Goal: Information Seeking & Learning: Learn about a topic

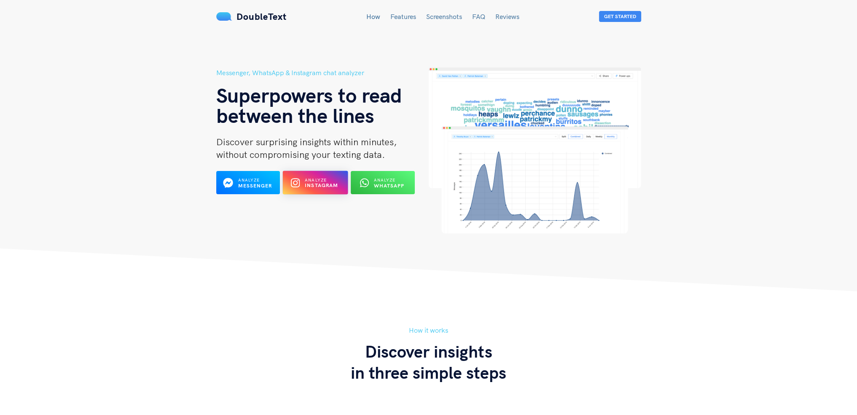
click at [309, 189] on div "Analyze Instagram" at bounding box center [315, 182] width 35 height 13
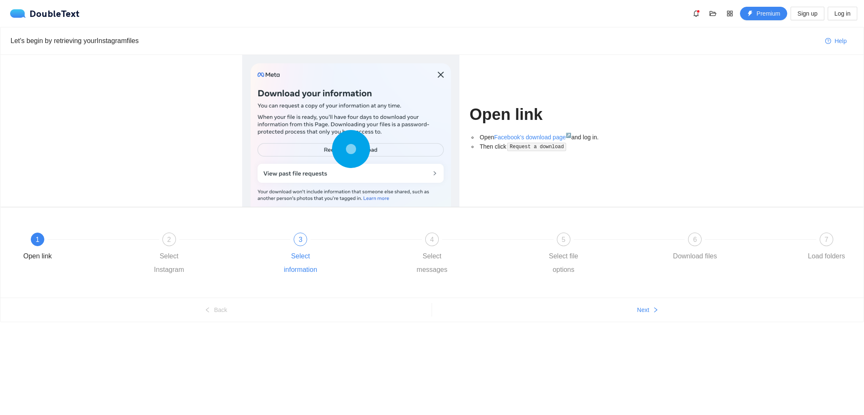
click at [304, 242] on div "3" at bounding box center [300, 238] width 13 height 13
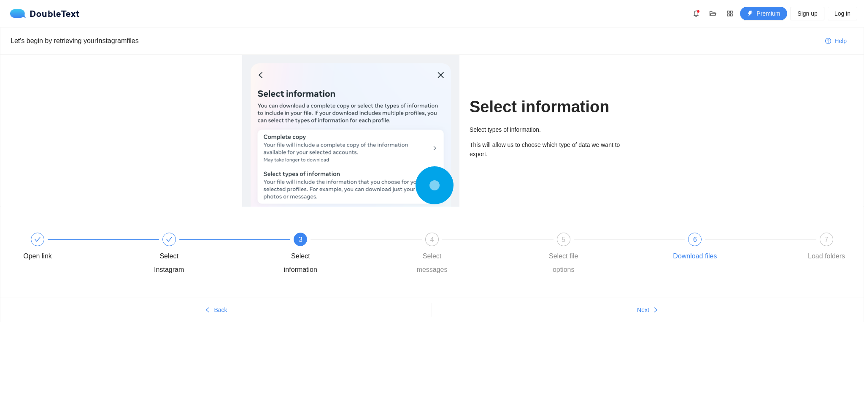
click at [702, 242] on div "6 Download files" at bounding box center [736, 247] width 132 height 30
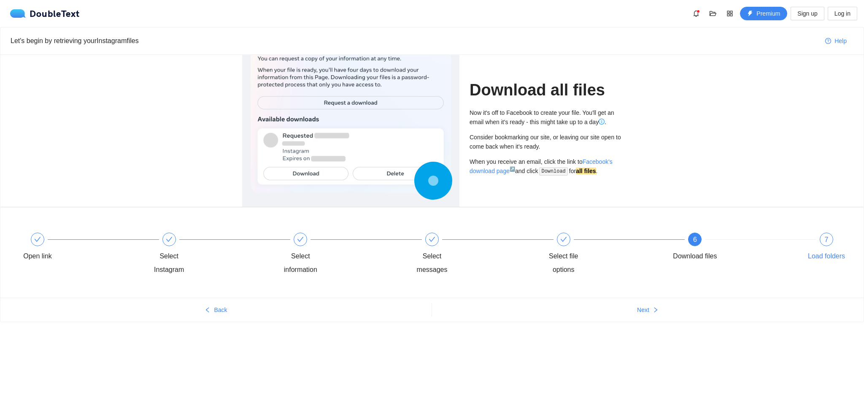
click at [835, 245] on div "7 Load folders" at bounding box center [826, 247] width 49 height 30
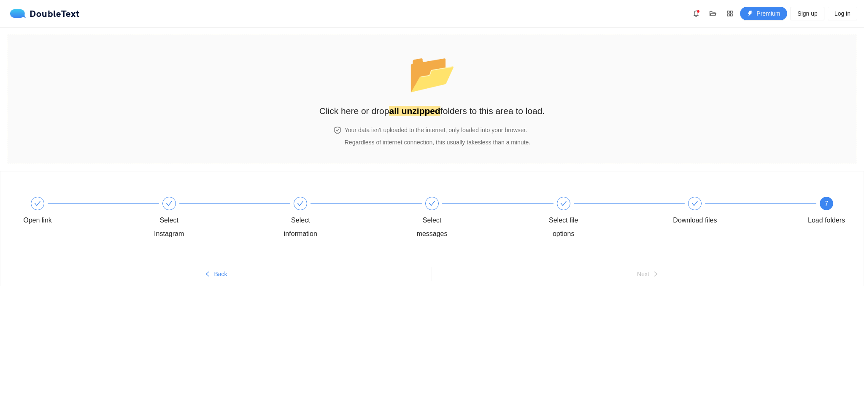
click at [528, 100] on div "📂 Click here or drop all unzipped folders to this area to load." at bounding box center [432, 80] width 226 height 75
click at [132, 150] on section "📂 Click here or drop all unzipped folders to this area to load. Your data isn't…" at bounding box center [432, 99] width 850 height 130
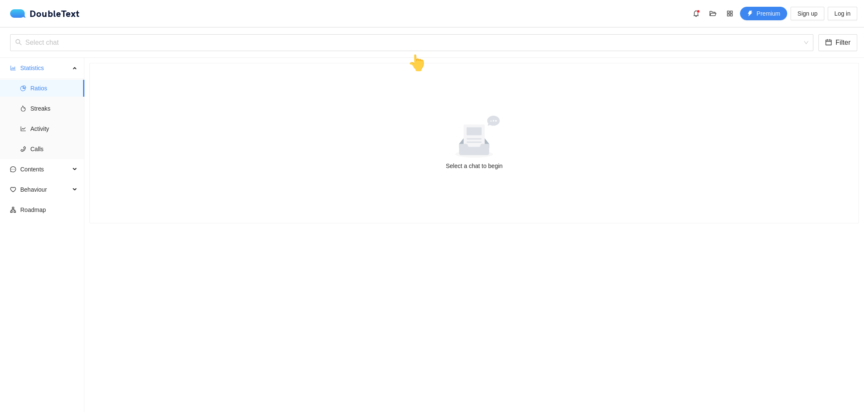
click at [421, 51] on div "👆" at bounding box center [416, 63] width 19 height 24
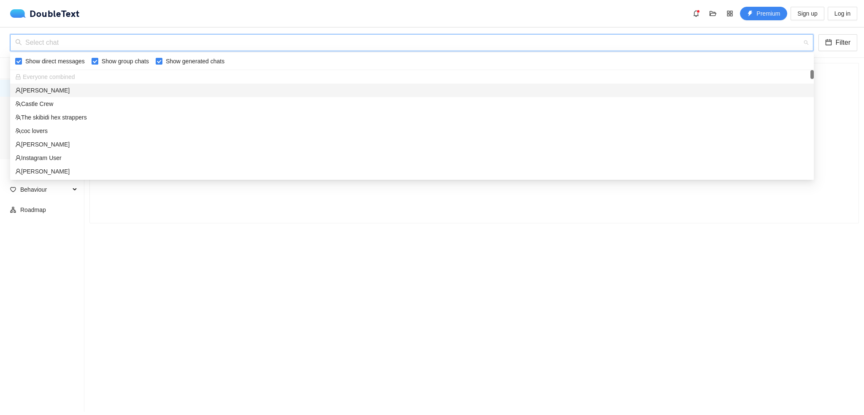
click at [415, 45] on input "search" at bounding box center [408, 43] width 787 height 16
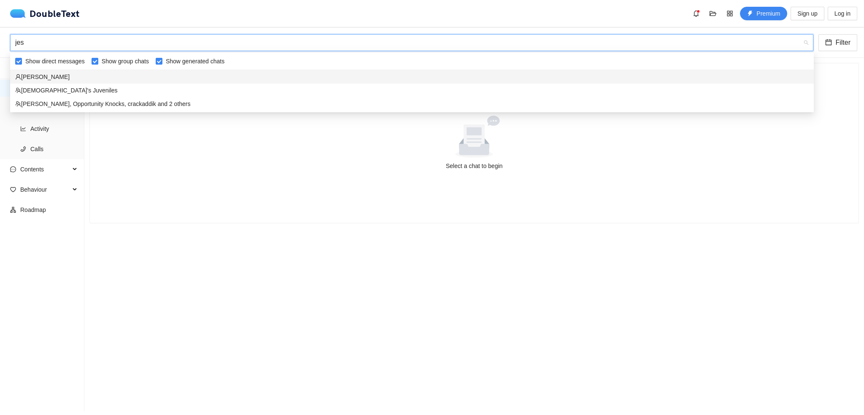
type input "[PERSON_NAME]"
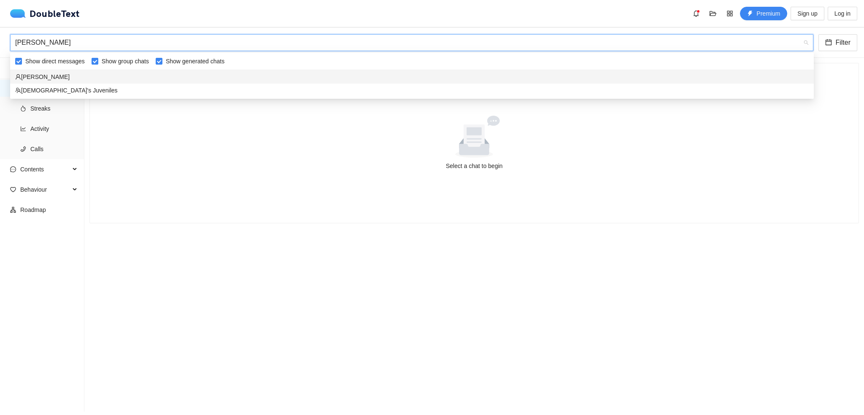
click at [44, 79] on div "[PERSON_NAME]" at bounding box center [411, 76] width 793 height 9
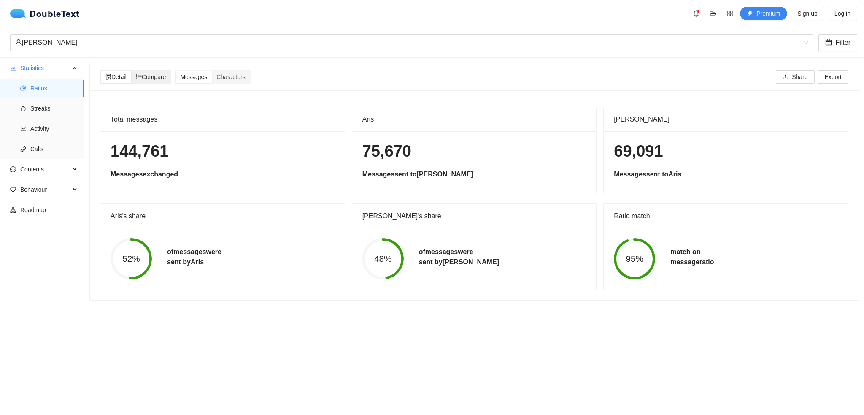
click at [159, 79] on span "Compare" at bounding box center [151, 76] width 30 height 7
click at [131, 71] on input "Compare" at bounding box center [131, 71] width 0 height 0
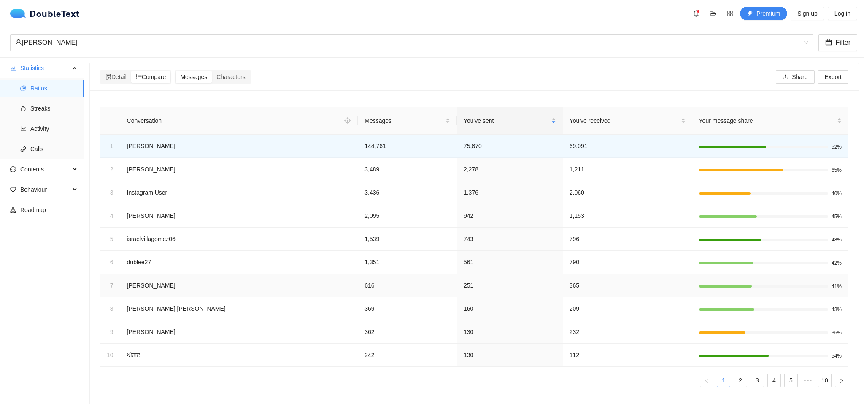
scroll to position [3, 0]
click at [162, 185] on td "Instagram User" at bounding box center [239, 192] width 238 height 23
click at [207, 197] on td "Instagram User" at bounding box center [239, 192] width 238 height 23
click at [162, 182] on td "Instagram User" at bounding box center [239, 192] width 238 height 23
click at [159, 77] on span "Compare" at bounding box center [151, 76] width 30 height 7
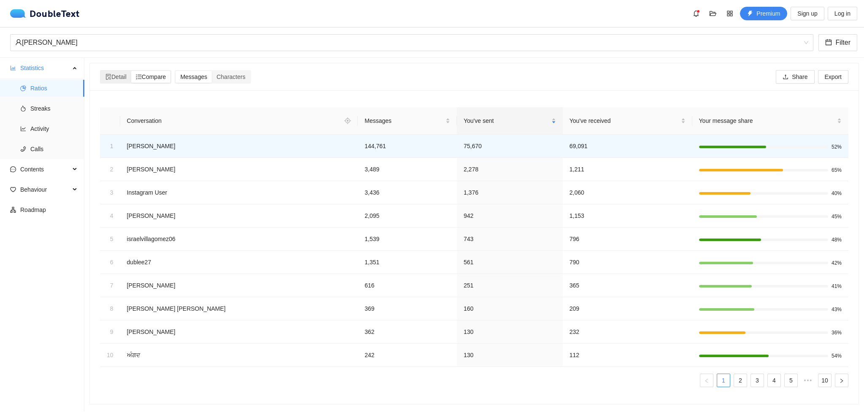
click at [131, 71] on input "Compare" at bounding box center [131, 71] width 0 height 0
click at [127, 73] on span "Detail" at bounding box center [115, 76] width 21 height 7
click at [101, 71] on input "Detail" at bounding box center [101, 71] width 0 height 0
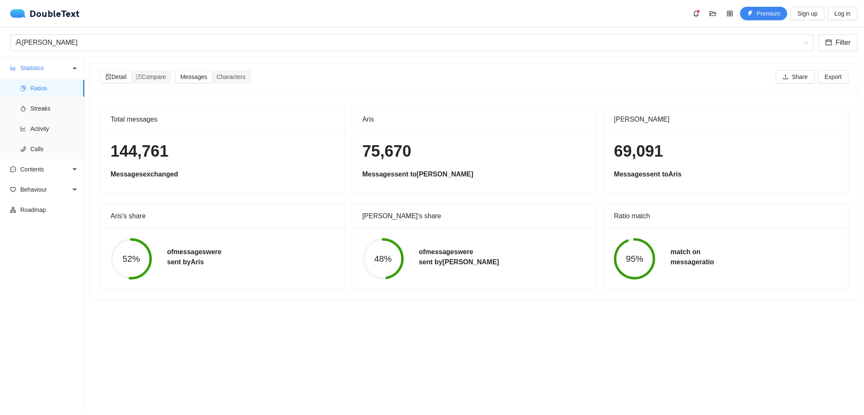
click at [637, 271] on circle at bounding box center [634, 258] width 39 height 39
click at [633, 258] on span "95%" at bounding box center [634, 258] width 41 height 9
click at [48, 105] on span "Streaks" at bounding box center [53, 108] width 47 height 17
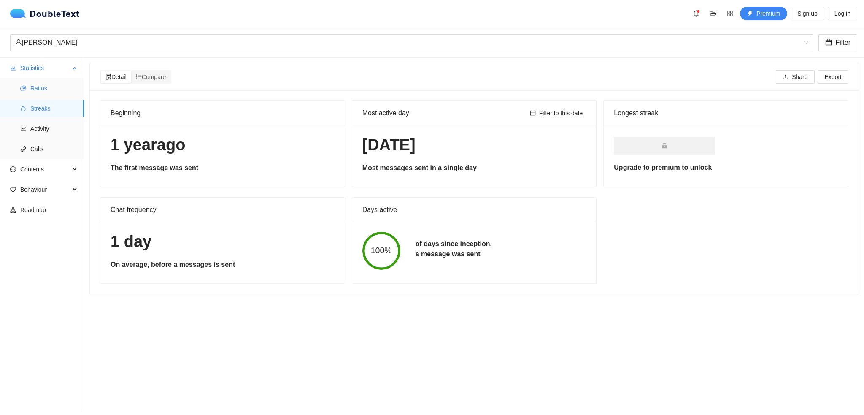
drag, startPoint x: 55, startPoint y: 104, endPoint x: 57, endPoint y: 84, distance: 19.9
drag, startPoint x: 57, startPoint y: 84, endPoint x: 57, endPoint y: 70, distance: 14.3
drag, startPoint x: 55, startPoint y: 66, endPoint x: 369, endPoint y: 92, distance: 314.8
click at [369, 92] on div "Beginning [DATE] The first message was sent Most active day Filter to this date…" at bounding box center [474, 191] width 768 height 203
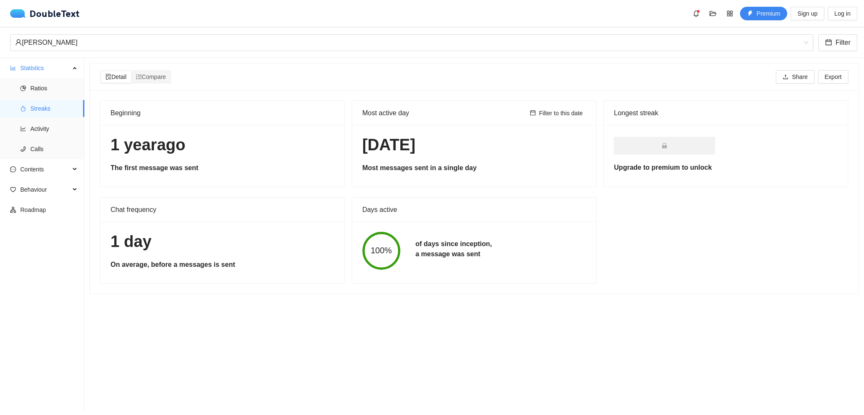
click at [391, 83] on div "Detail Compare Share Export" at bounding box center [474, 76] width 748 height 27
click at [35, 135] on span "Activity" at bounding box center [53, 128] width 47 height 17
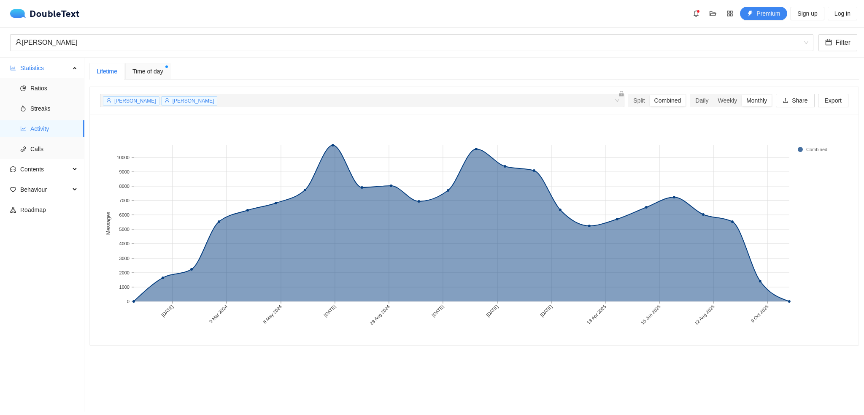
click at [117, 101] on span "[PERSON_NAME]" at bounding box center [135, 101] width 42 height 6
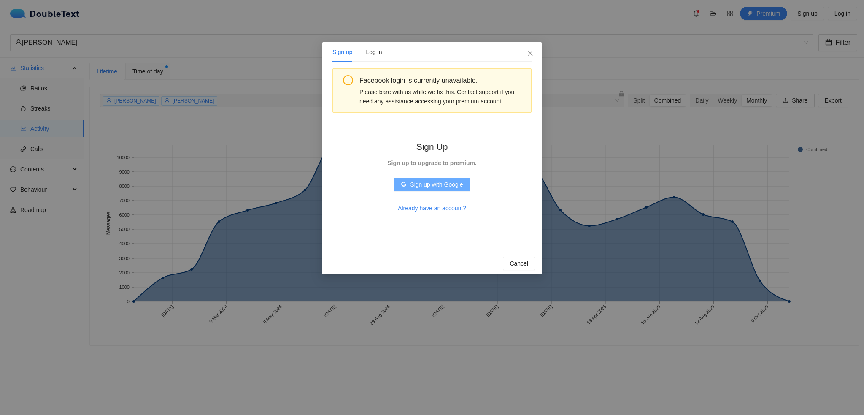
click at [439, 184] on span "Sign up with Google" at bounding box center [436, 184] width 53 height 9
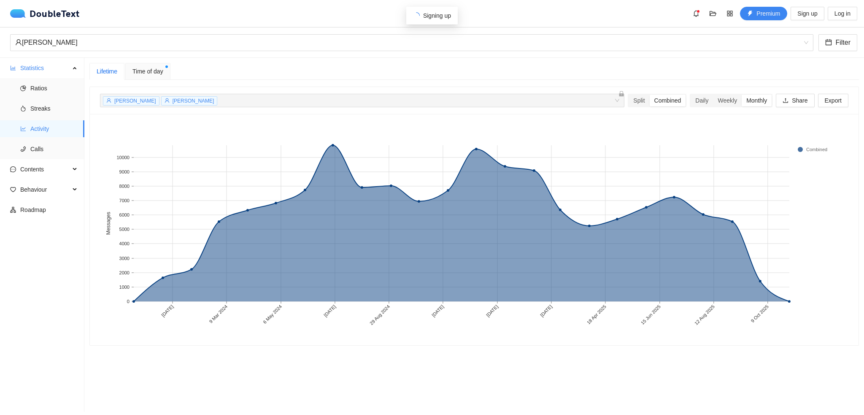
click at [119, 103] on span "[PERSON_NAME]" at bounding box center [135, 101] width 42 height 6
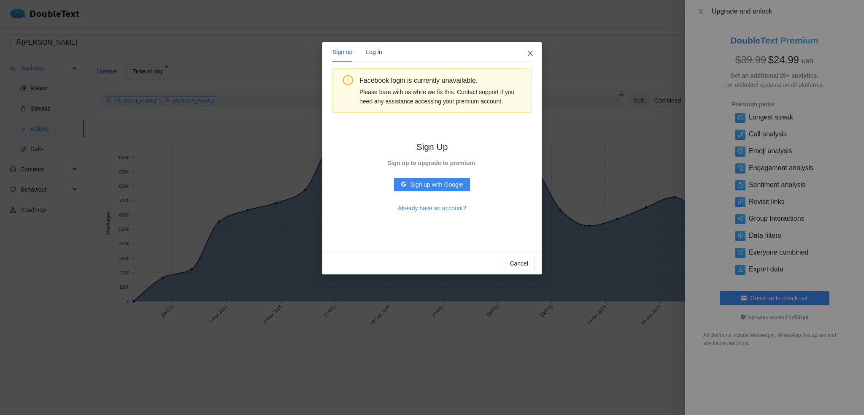
click at [528, 56] on icon "close" at bounding box center [530, 53] width 5 height 5
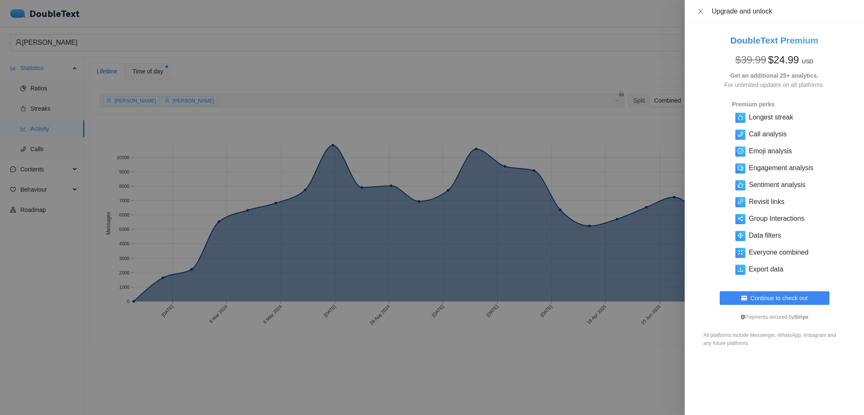
click at [711, 13] on div "Upgrade and unlock" at bounding box center [782, 11] width 142 height 9
click at [703, 15] on icon "close" at bounding box center [700, 11] width 7 height 7
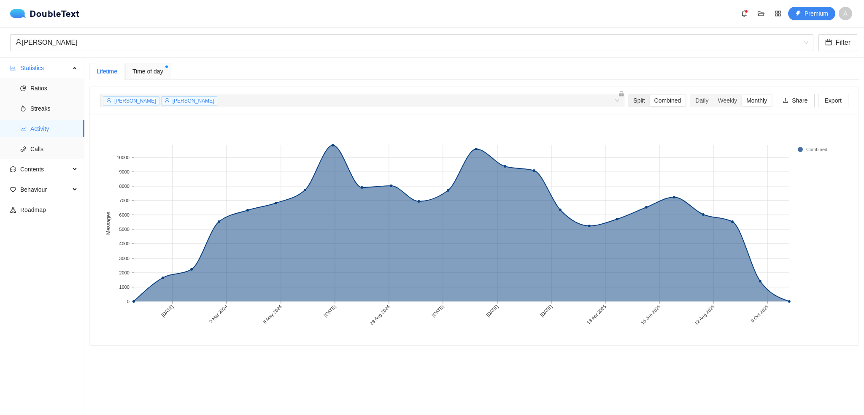
click at [636, 100] on div "Split" at bounding box center [638, 100] width 21 height 12
click at [628, 94] on input "Split" at bounding box center [628, 94] width 0 height 0
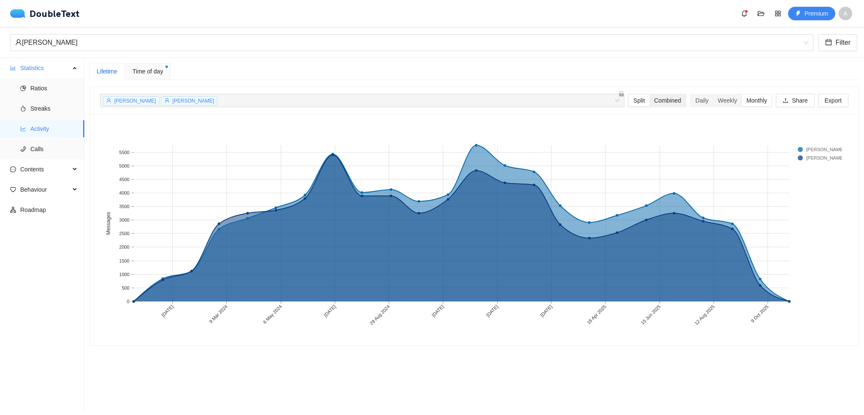
click at [658, 100] on div "Combined" at bounding box center [667, 100] width 36 height 12
click at [649, 94] on input "Combined" at bounding box center [649, 94] width 0 height 0
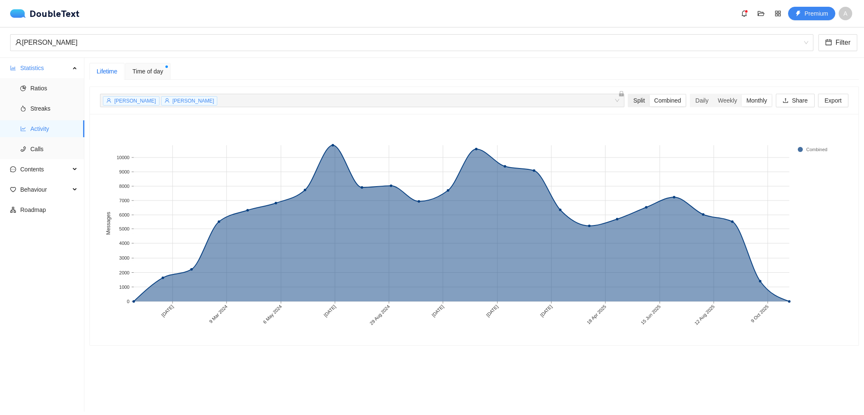
click at [636, 97] on div "Split" at bounding box center [638, 100] width 21 height 12
click at [628, 94] on input "Split" at bounding box center [628, 94] width 0 height 0
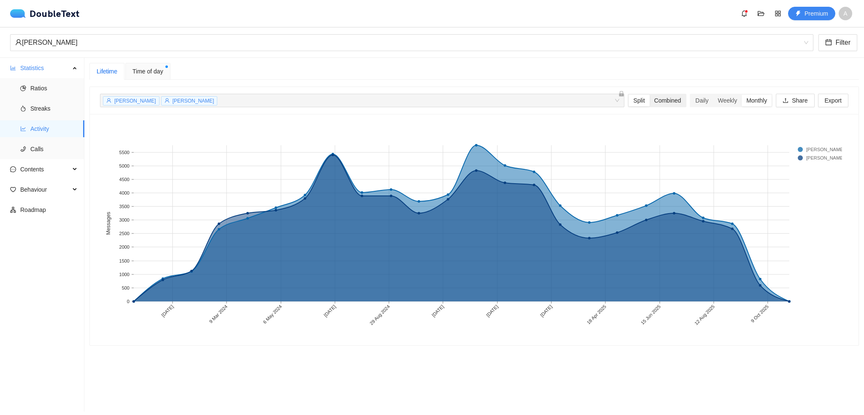
click at [661, 103] on div "Combined" at bounding box center [667, 100] width 36 height 12
click at [649, 94] on input "Combined" at bounding box center [649, 94] width 0 height 0
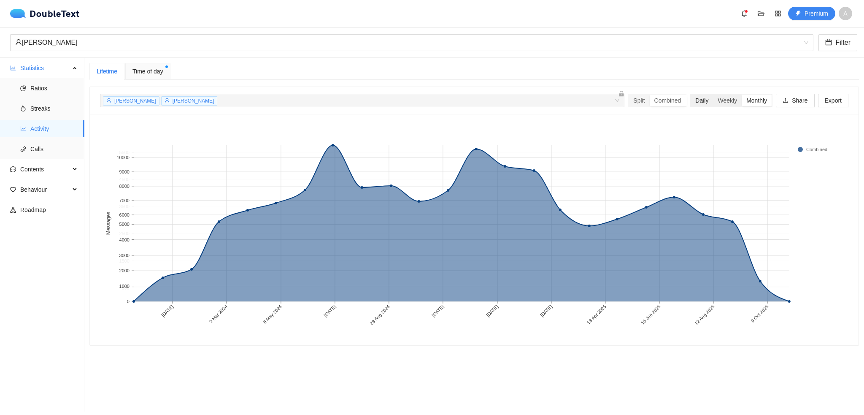
click at [692, 102] on div "Daily" at bounding box center [701, 100] width 22 height 12
click at [690, 94] on input "Daily" at bounding box center [690, 94] width 0 height 0
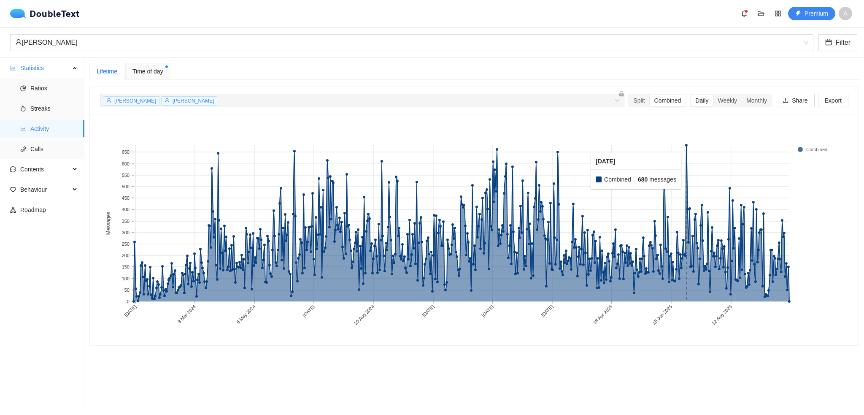
click at [686, 171] on rect at bounding box center [686, 223] width 1 height 156
click at [715, 98] on div "Weekly" at bounding box center [727, 100] width 29 height 12
click at [713, 94] on input "Weekly" at bounding box center [713, 94] width 0 height 0
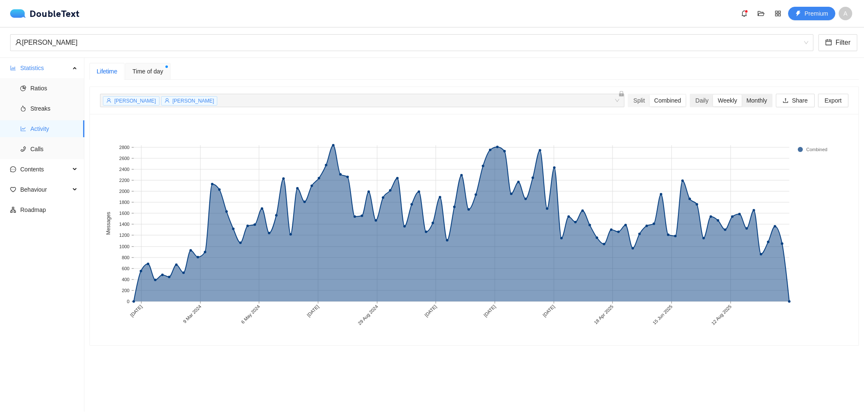
click at [741, 105] on div "Monthly" at bounding box center [756, 100] width 30 height 12
click at [741, 94] on input "Monthly" at bounding box center [741, 94] width 0 height 0
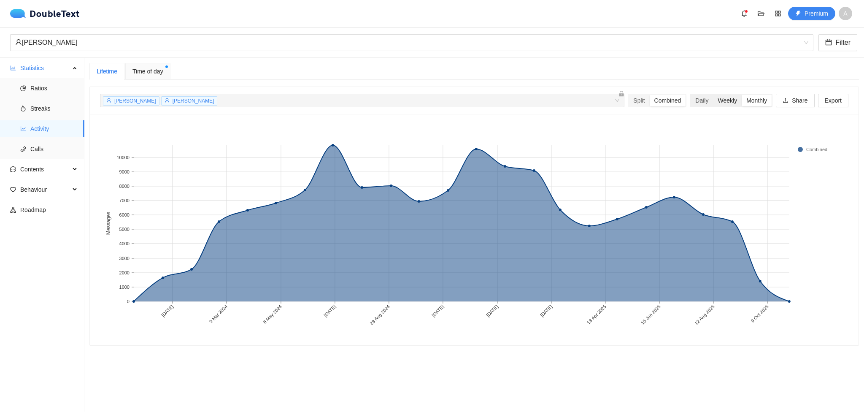
click at [727, 102] on div "Weekly" at bounding box center [727, 100] width 29 height 12
click at [713, 94] on input "Weekly" at bounding box center [713, 94] width 0 height 0
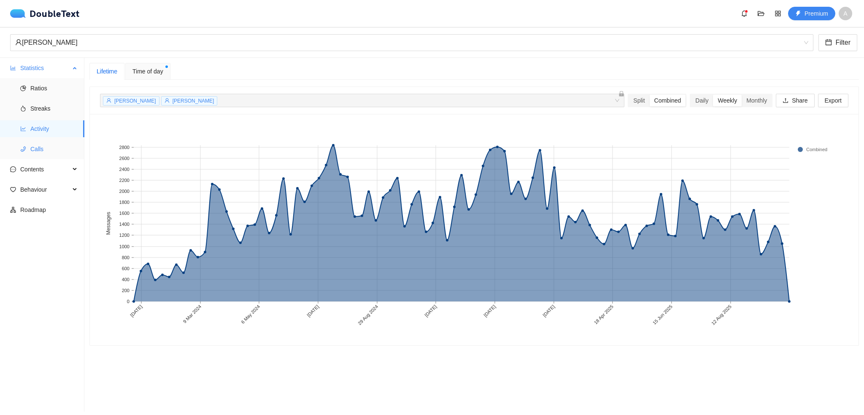
click at [29, 150] on li "Calls" at bounding box center [42, 148] width 84 height 17
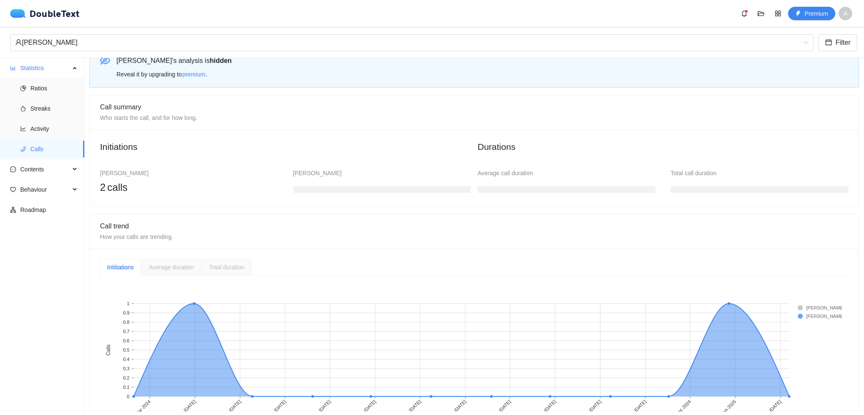
scroll to position [54, 0]
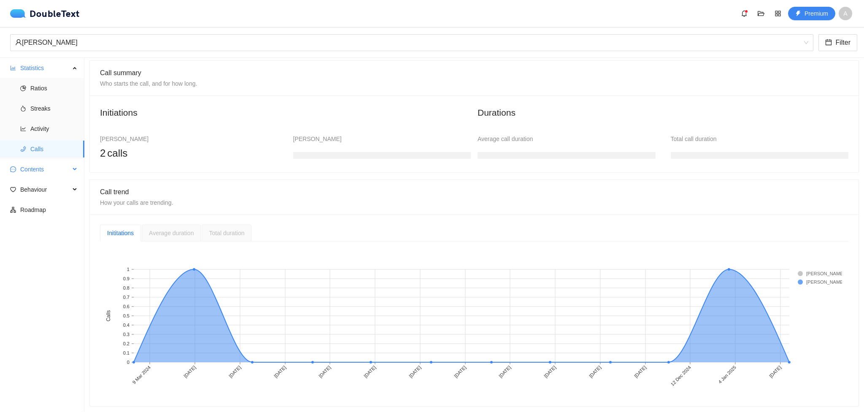
click at [37, 164] on span "Contents" at bounding box center [45, 169] width 50 height 17
click at [45, 253] on span "Behaviour" at bounding box center [45, 250] width 50 height 17
click at [31, 269] on span "Engagement" at bounding box center [53, 270] width 47 height 17
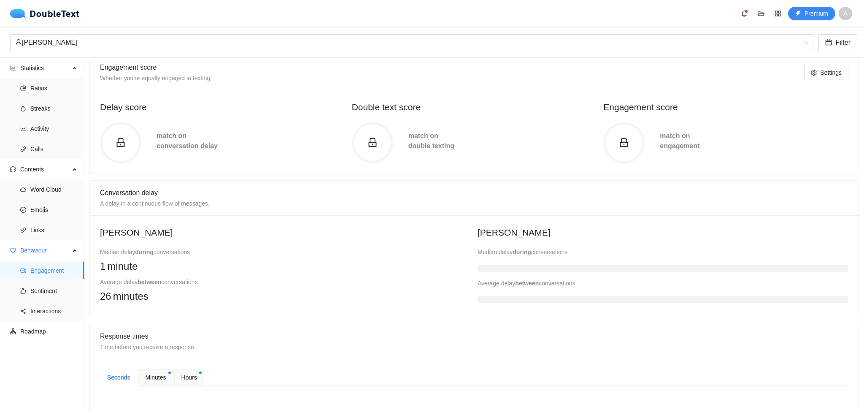
click at [121, 143] on icon "lock" at bounding box center [121, 142] width 10 height 10
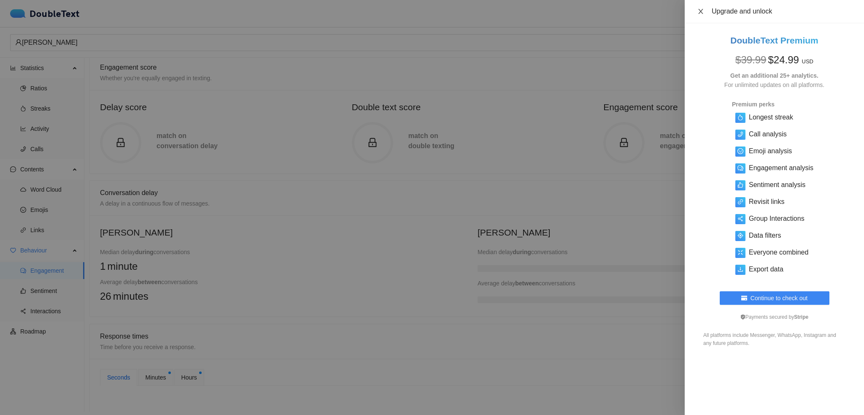
click at [702, 11] on icon "close" at bounding box center [700, 11] width 7 height 7
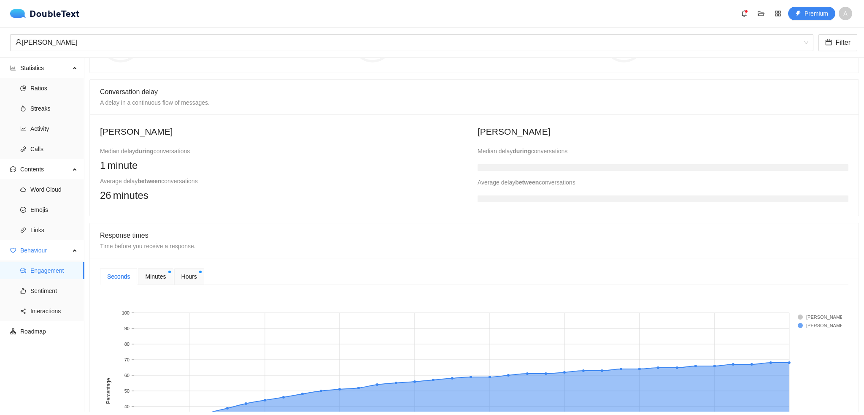
scroll to position [180, 0]
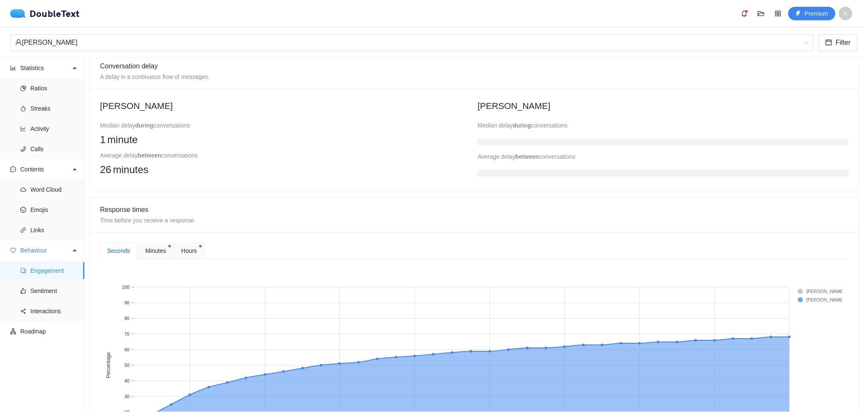
click at [494, 143] on h3 at bounding box center [662, 141] width 371 height 7
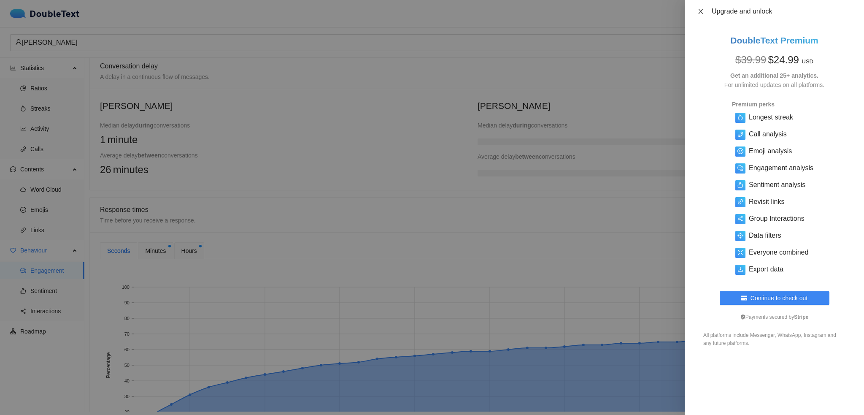
click at [702, 10] on icon "close" at bounding box center [700, 11] width 5 height 5
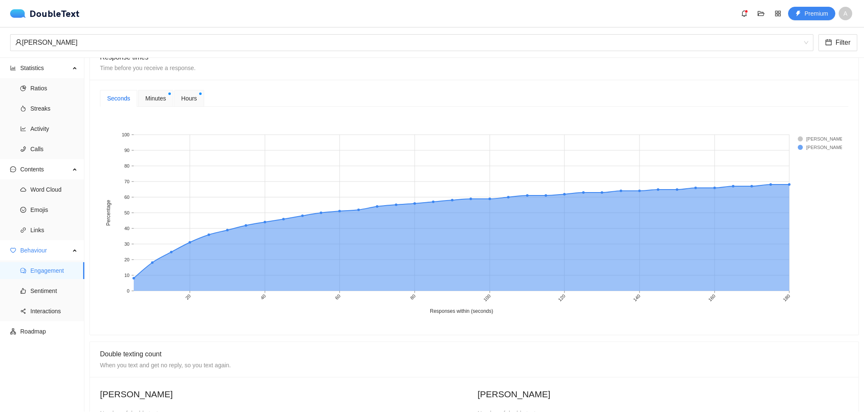
scroll to position [349, 0]
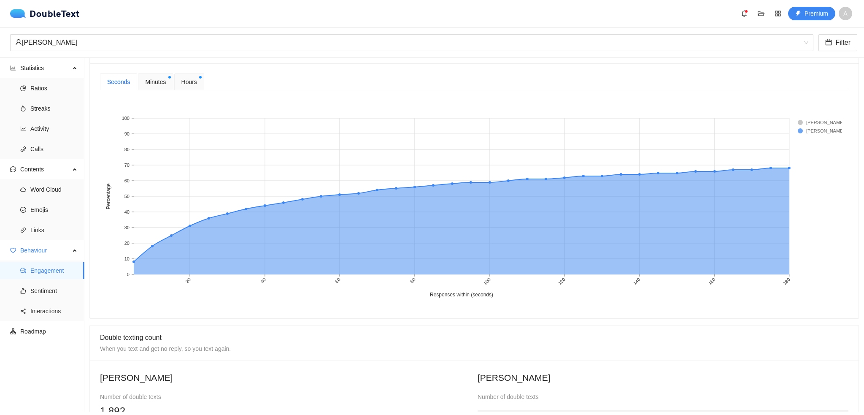
click at [146, 81] on span "Minutes" at bounding box center [155, 81] width 21 height 9
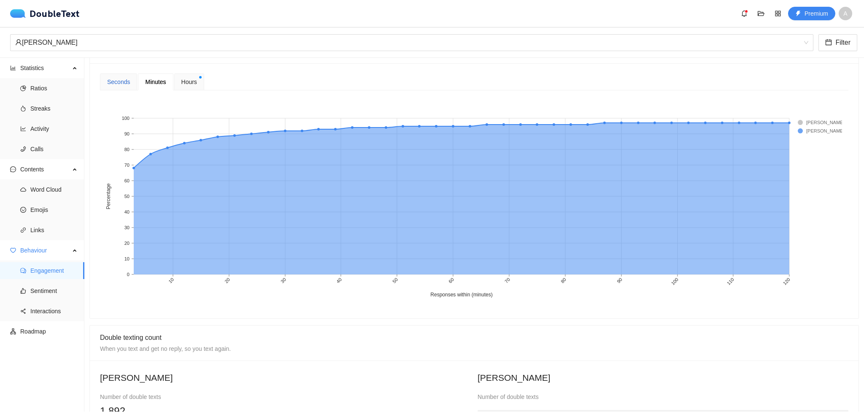
click at [119, 80] on div "Seconds" at bounding box center [118, 81] width 23 height 9
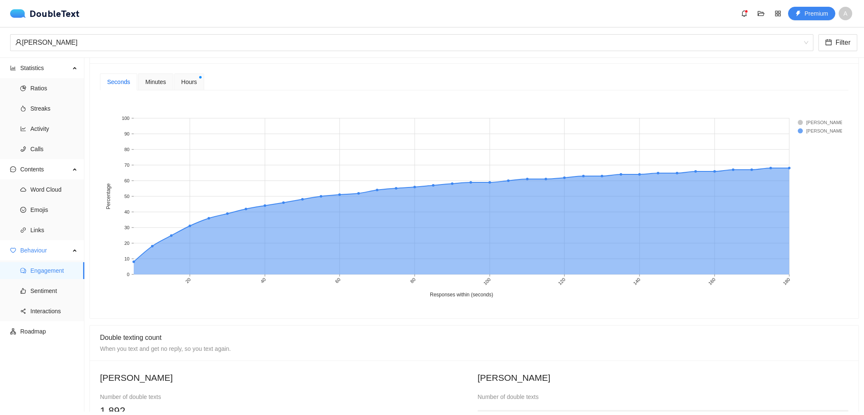
click at [157, 77] on div "Minutes" at bounding box center [155, 81] width 21 height 9
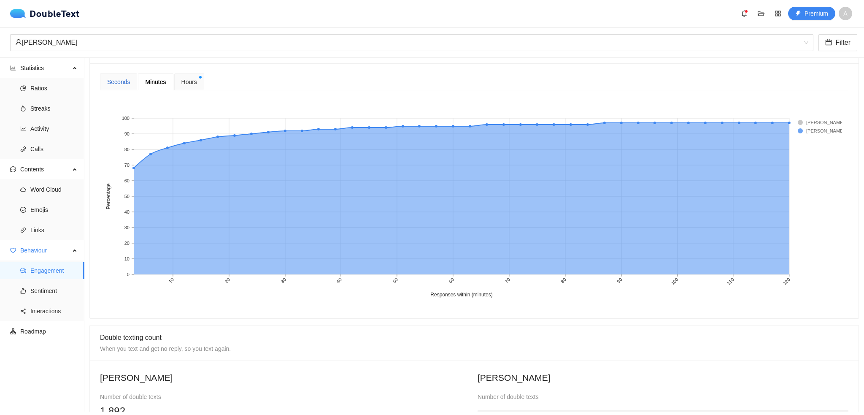
click at [123, 81] on div "Seconds" at bounding box center [118, 81] width 23 height 9
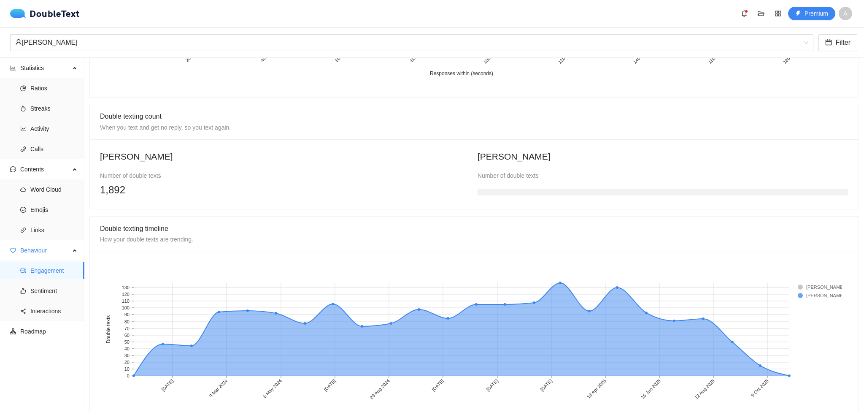
scroll to position [589, 0]
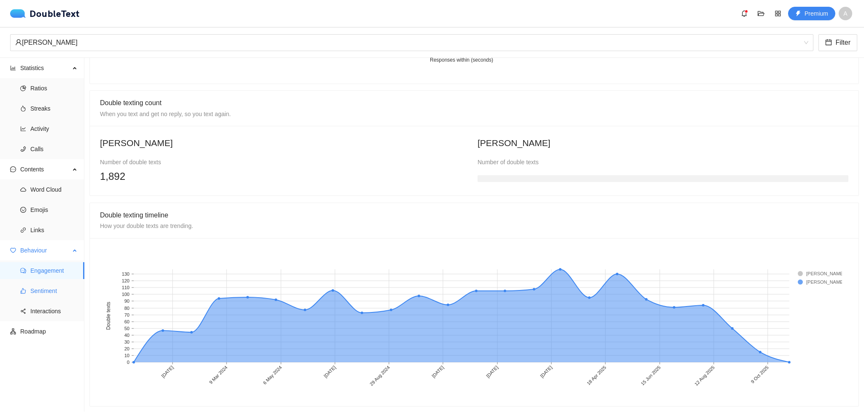
click at [49, 288] on span "Sentiment" at bounding box center [53, 290] width 47 height 17
click at [49, 287] on span "Sentiment" at bounding box center [53, 290] width 47 height 17
click at [48, 294] on span "Sentiment" at bounding box center [53, 290] width 47 height 17
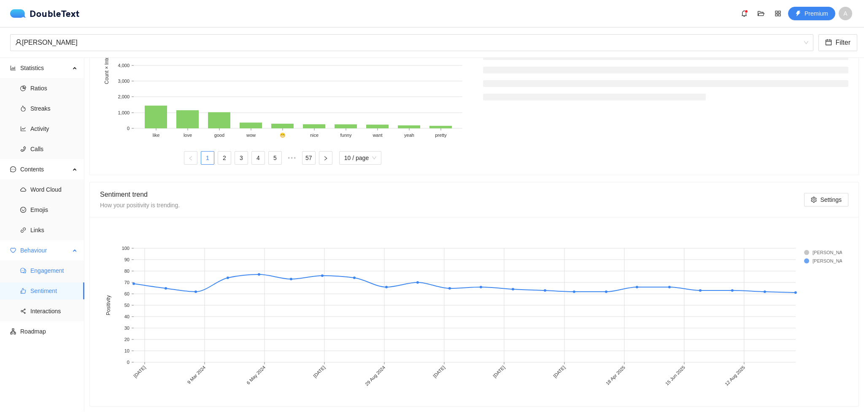
click at [51, 265] on span "Engagement" at bounding box center [53, 270] width 47 height 17
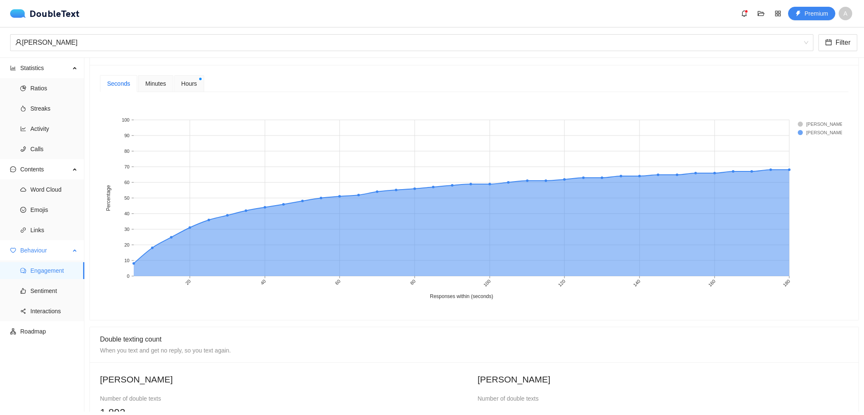
scroll to position [589, 0]
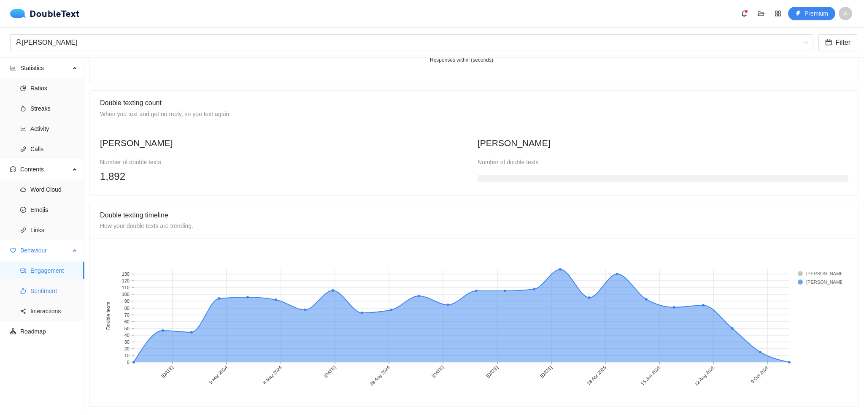
click at [47, 282] on span "Sentiment" at bounding box center [53, 290] width 47 height 17
click at [47, 288] on span "Sentiment" at bounding box center [53, 290] width 47 height 17
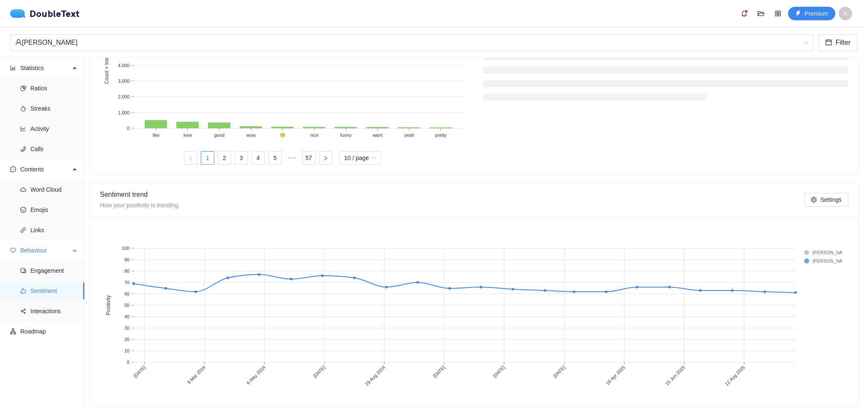
scroll to position [347, 0]
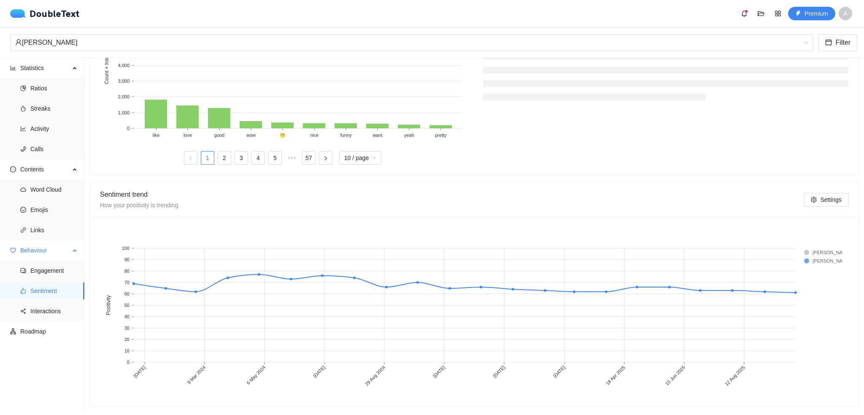
click at [47, 288] on span "Sentiment" at bounding box center [53, 290] width 47 height 17
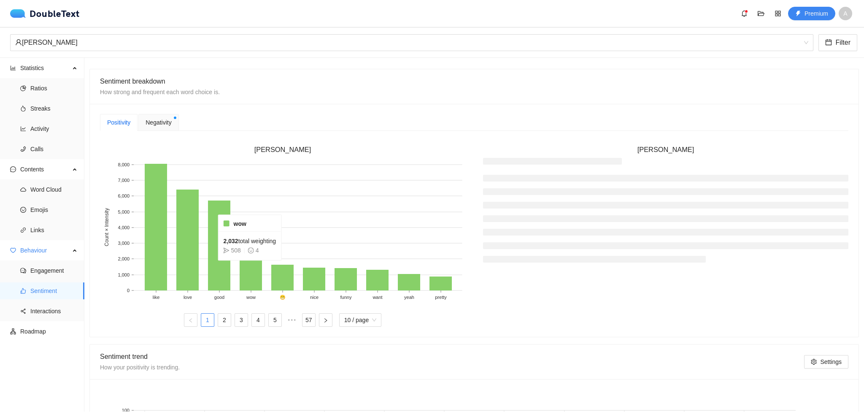
scroll to position [179, 0]
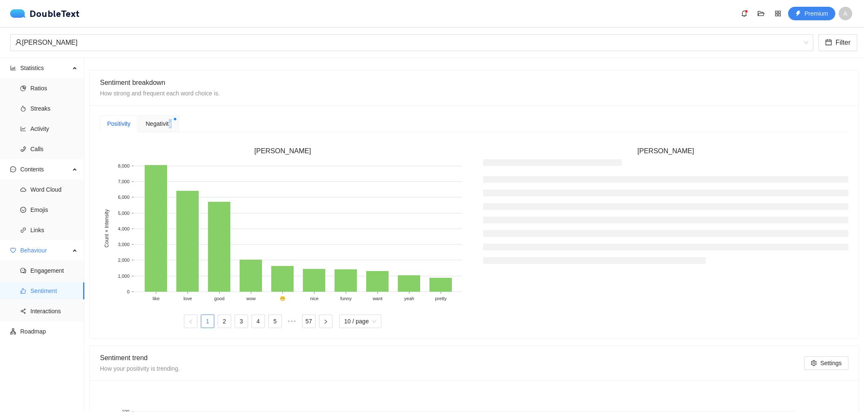
click at [169, 127] on div "Negativity" at bounding box center [158, 123] width 40 height 17
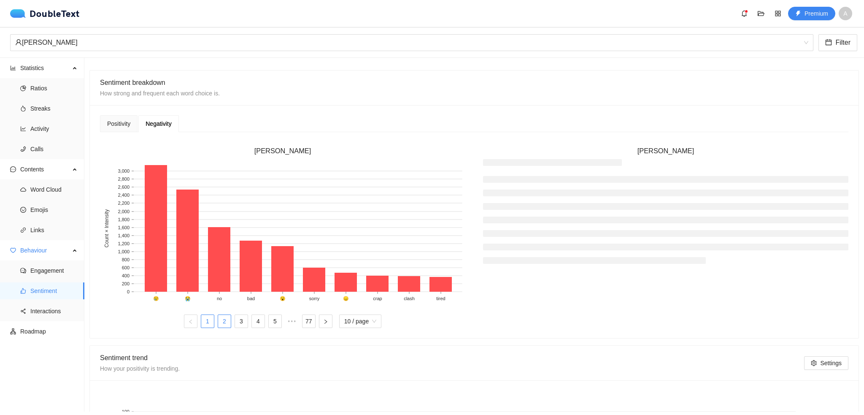
click at [226, 323] on link "2" at bounding box center [224, 321] width 13 height 13
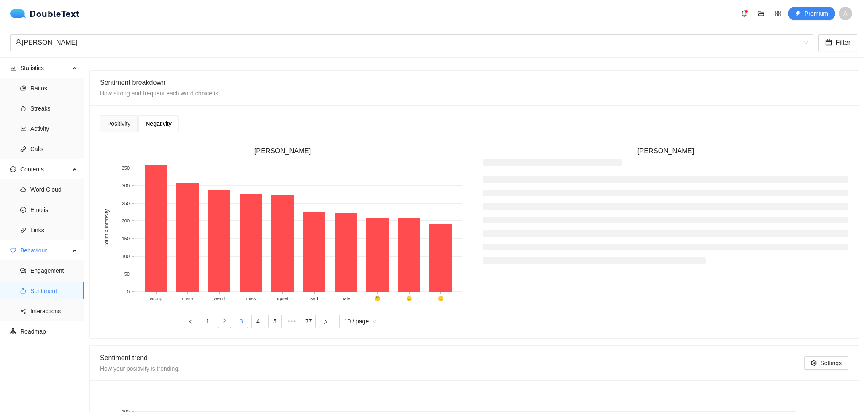
click at [240, 323] on link "3" at bounding box center [241, 321] width 13 height 13
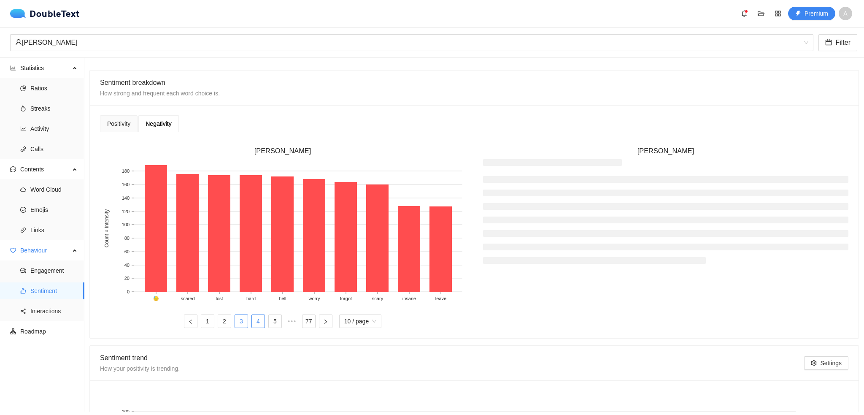
click at [256, 323] on link "4" at bounding box center [258, 321] width 13 height 13
click at [268, 323] on link "5" at bounding box center [266, 321] width 13 height 13
click at [280, 320] on ul "1 ••• 3 4 5 6 7 ••• 77 10 / page" at bounding box center [282, 320] width 365 height 13
click at [288, 319] on link "7" at bounding box center [291, 321] width 13 height 13
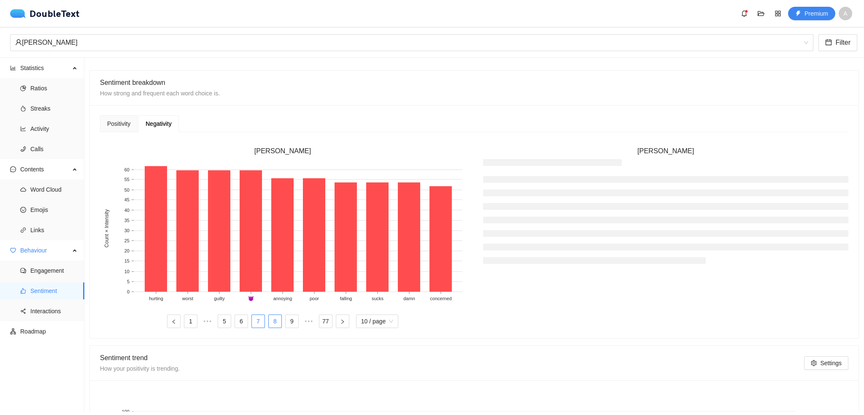
click at [277, 323] on link "8" at bounding box center [275, 321] width 13 height 13
click at [285, 321] on link "10" at bounding box center [291, 321] width 13 height 13
click at [308, 321] on span "•••" at bounding box center [308, 320] width 13 height 13
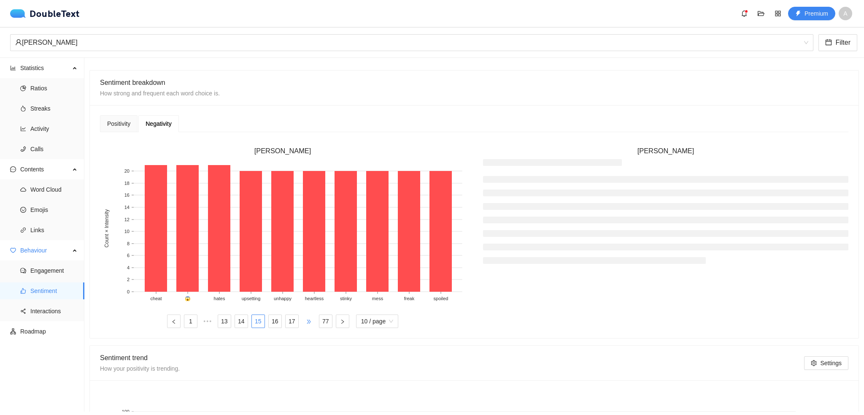
click at [305, 318] on span "•••" at bounding box center [308, 320] width 13 height 13
click at [305, 319] on span "•••" at bounding box center [308, 320] width 13 height 13
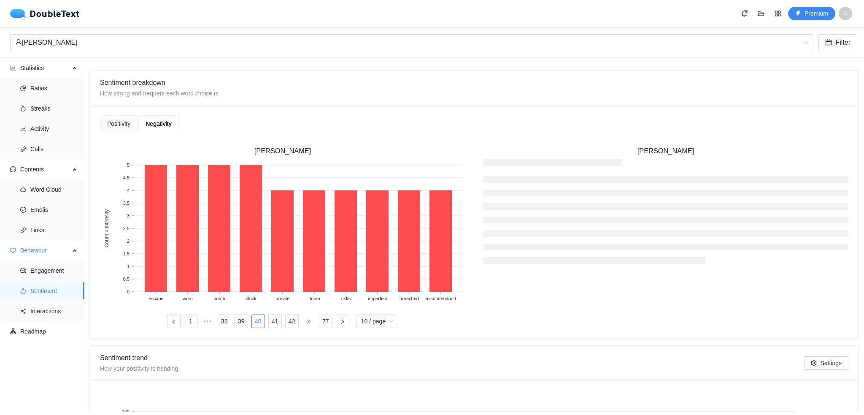
click at [305, 319] on span "•••" at bounding box center [308, 320] width 13 height 13
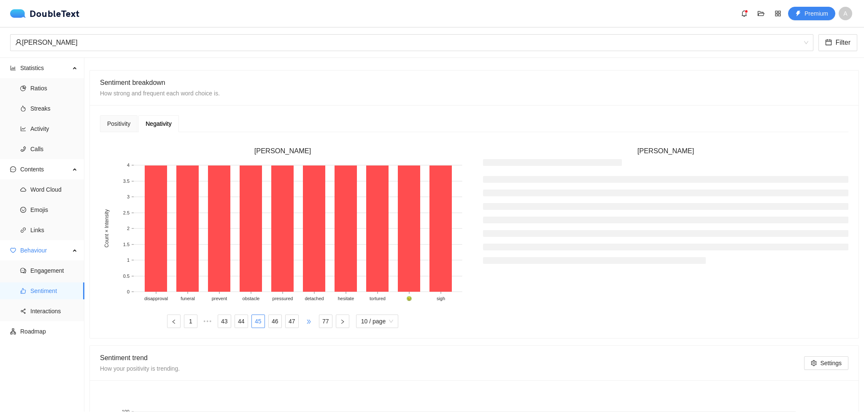
click at [305, 319] on span "•••" at bounding box center [308, 320] width 13 height 13
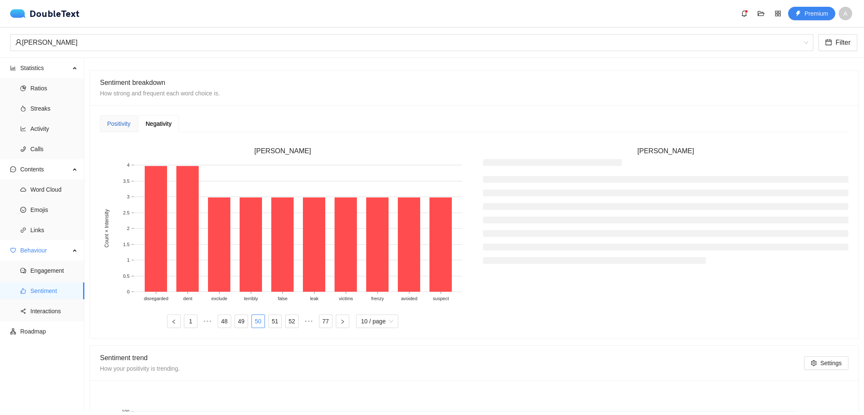
click at [120, 122] on div "Positivity" at bounding box center [118, 123] width 23 height 9
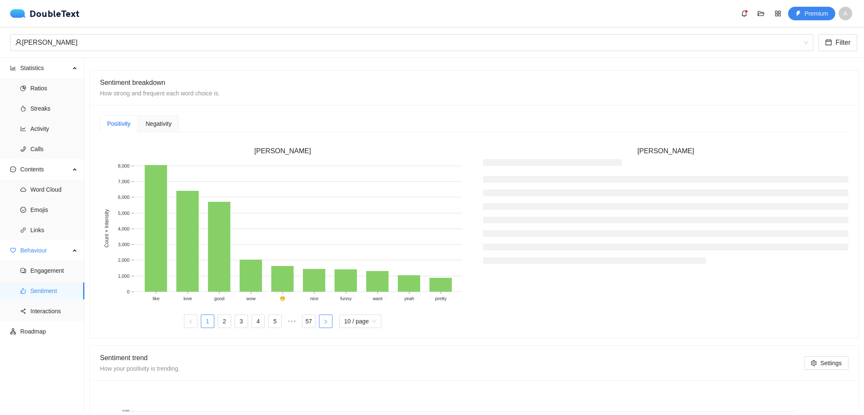
click at [323, 323] on icon "right" at bounding box center [325, 321] width 5 height 5
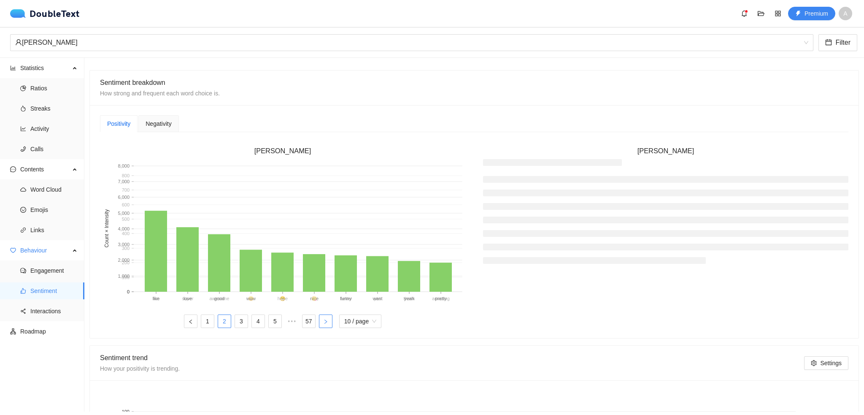
click at [323, 323] on icon "right" at bounding box center [325, 321] width 5 height 5
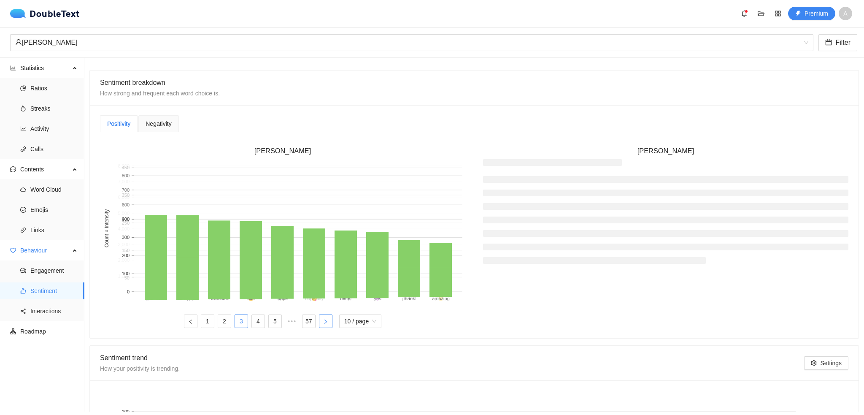
click at [323, 323] on icon "right" at bounding box center [325, 321] width 5 height 5
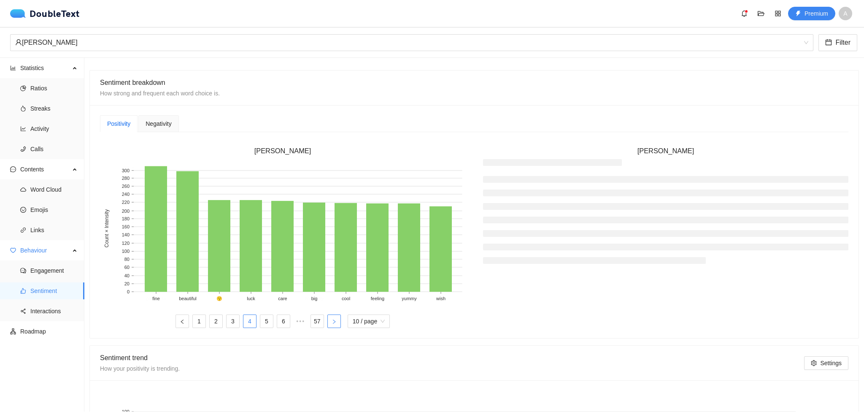
click at [323, 323] on ul "1 2 3 4 5 6 ••• 57 10 / page" at bounding box center [282, 320] width 365 height 13
click at [323, 321] on ul "1 2 3 4 5 6 ••• 57 10 / page" at bounding box center [282, 320] width 365 height 13
click at [329, 321] on button "button" at bounding box center [333, 320] width 13 height 13
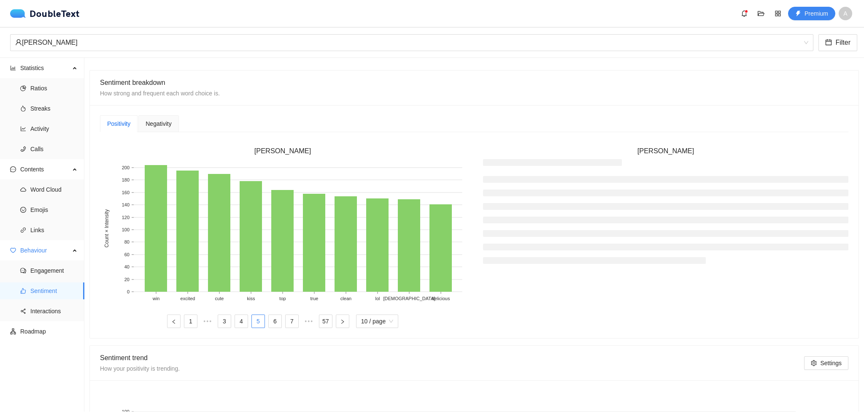
click at [332, 322] on ul "1 ••• 3 4 5 6 7 ••• 57 10 / page" at bounding box center [282, 320] width 365 height 13
click at [340, 321] on icon "right" at bounding box center [342, 321] width 5 height 5
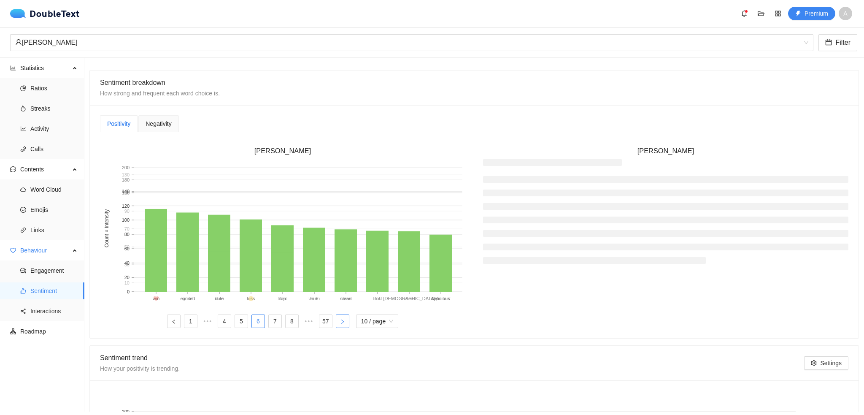
click at [340, 321] on icon "right" at bounding box center [342, 321] width 5 height 5
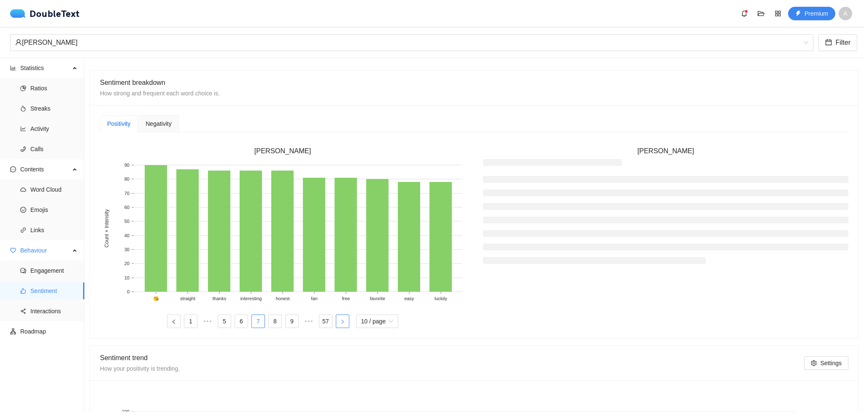
click at [340, 321] on icon "right" at bounding box center [342, 321] width 5 height 5
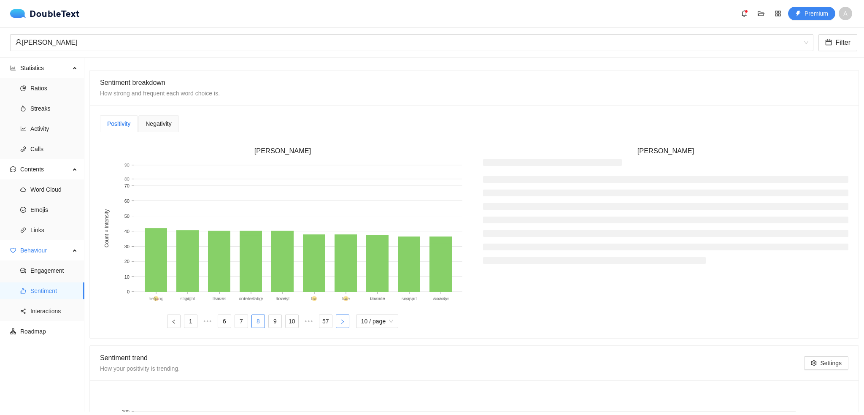
click at [340, 321] on icon "right" at bounding box center [342, 321] width 5 height 5
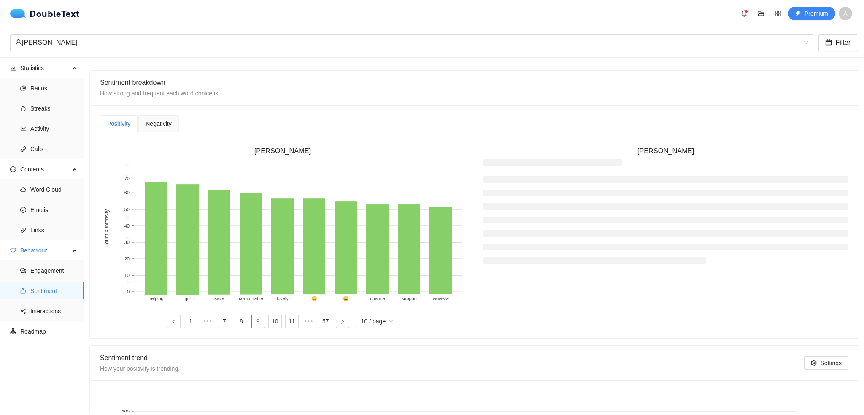
click at [340, 321] on icon "right" at bounding box center [342, 321] width 5 height 5
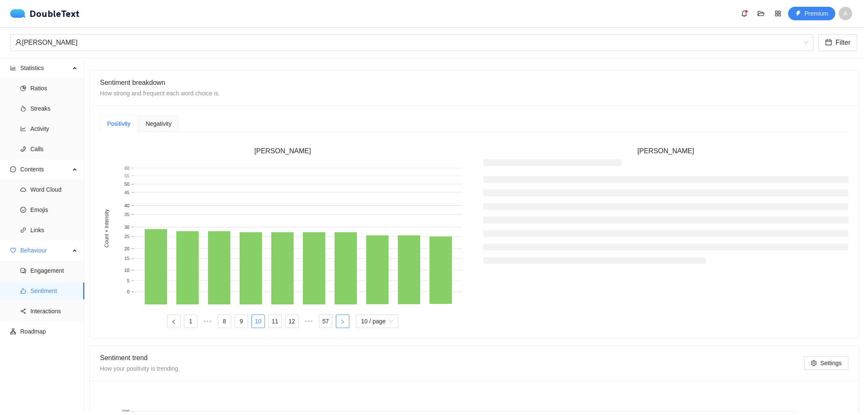
click at [340, 321] on icon "right" at bounding box center [342, 321] width 5 height 5
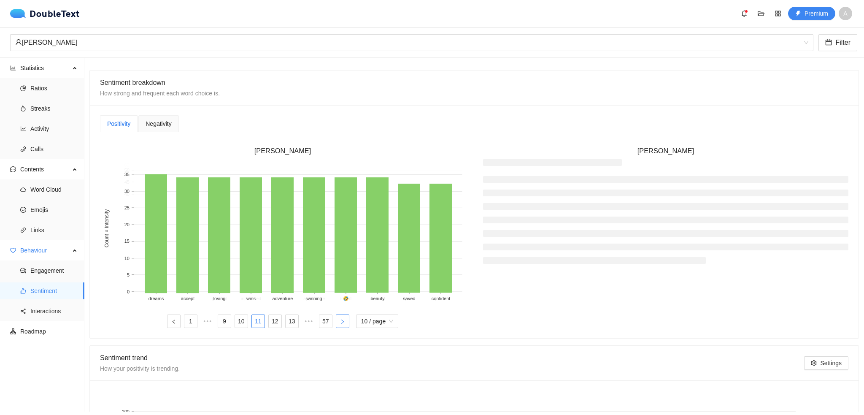
click at [337, 319] on button "button" at bounding box center [342, 320] width 13 height 13
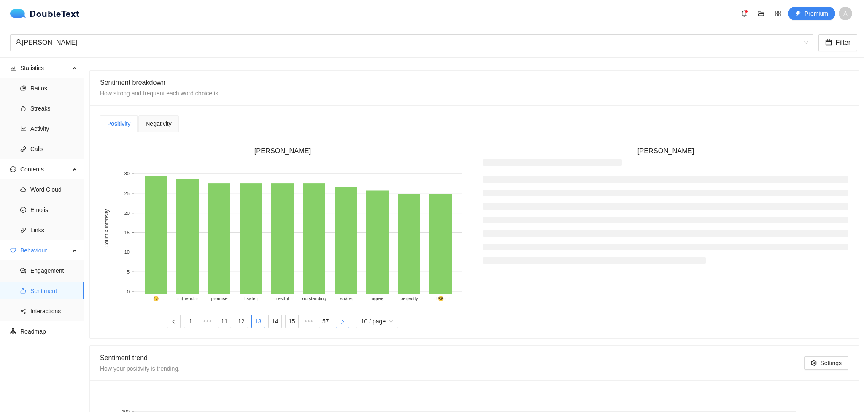
click at [337, 319] on button "button" at bounding box center [342, 320] width 13 height 13
click at [337, 320] on button "button" at bounding box center [342, 320] width 13 height 13
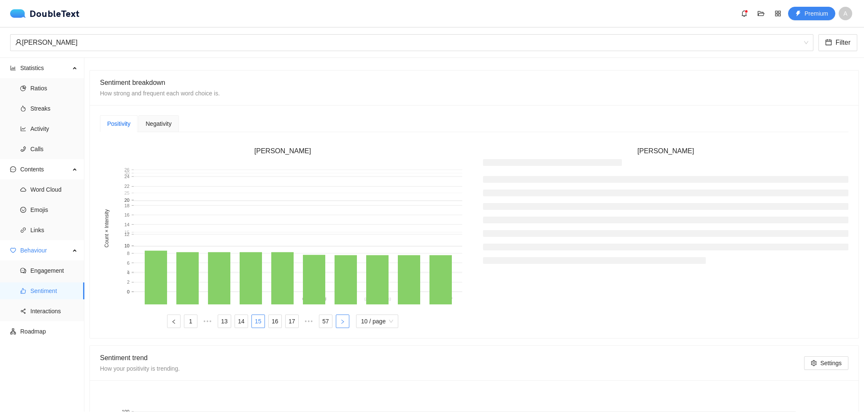
click at [337, 320] on button "button" at bounding box center [342, 320] width 13 height 13
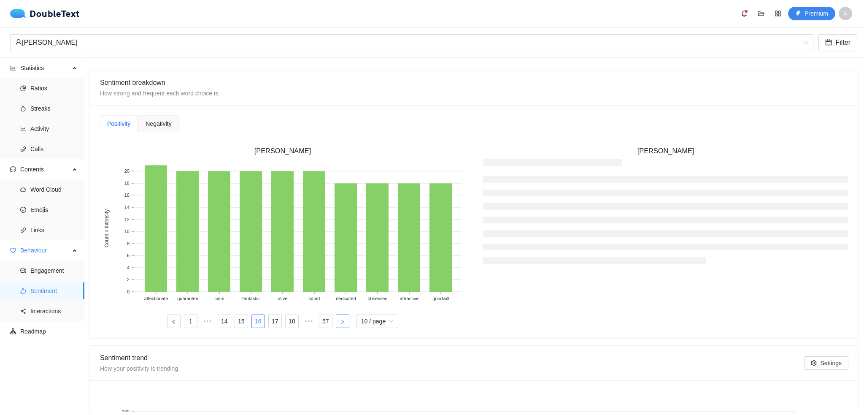
click at [337, 320] on button "button" at bounding box center [342, 320] width 13 height 13
click at [47, 313] on span "Interactions" at bounding box center [53, 310] width 47 height 17
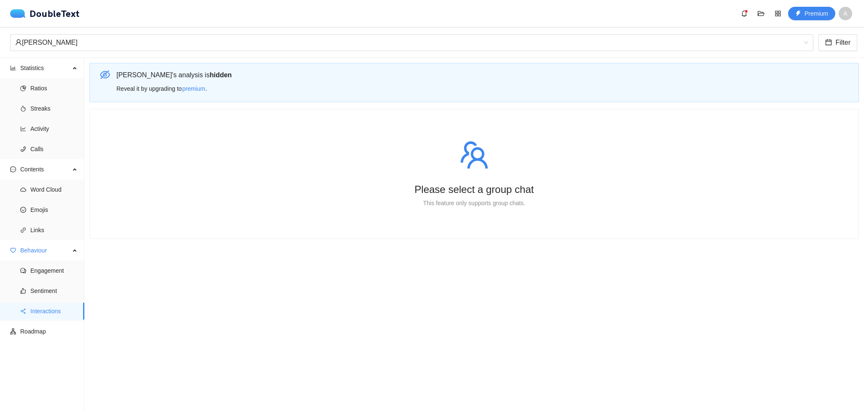
click at [381, 172] on div "Please select a group chat This feature only supports group chats." at bounding box center [474, 173] width 748 height 109
click at [52, 279] on ul "Engagement Sentiment Interactions" at bounding box center [42, 290] width 84 height 61
click at [50, 291] on span "Sentiment" at bounding box center [53, 290] width 47 height 17
click at [50, 261] on ul "Engagement Sentiment Interactions" at bounding box center [42, 290] width 84 height 61
click at [48, 271] on span "Engagement" at bounding box center [53, 270] width 47 height 17
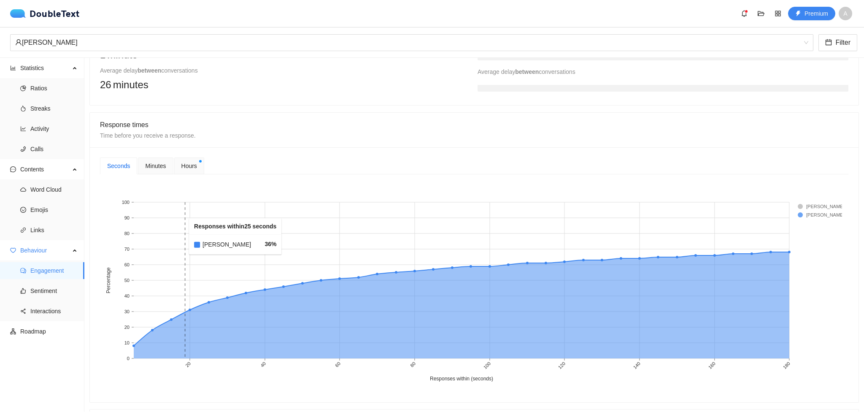
scroll to position [337, 0]
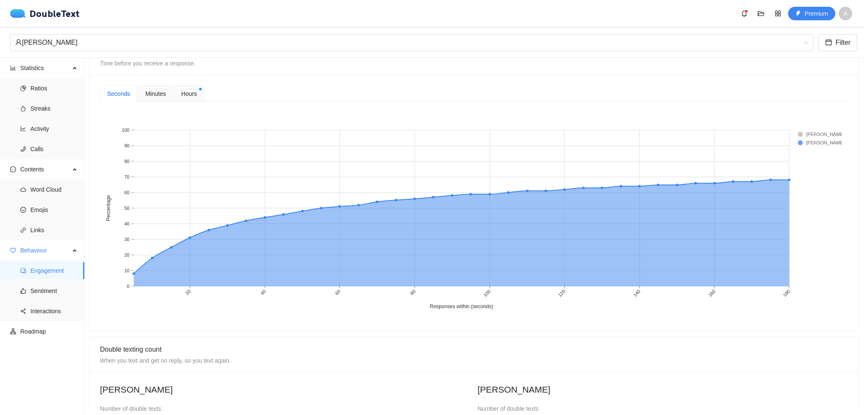
click at [162, 97] on div "Minutes" at bounding box center [155, 93] width 21 height 9
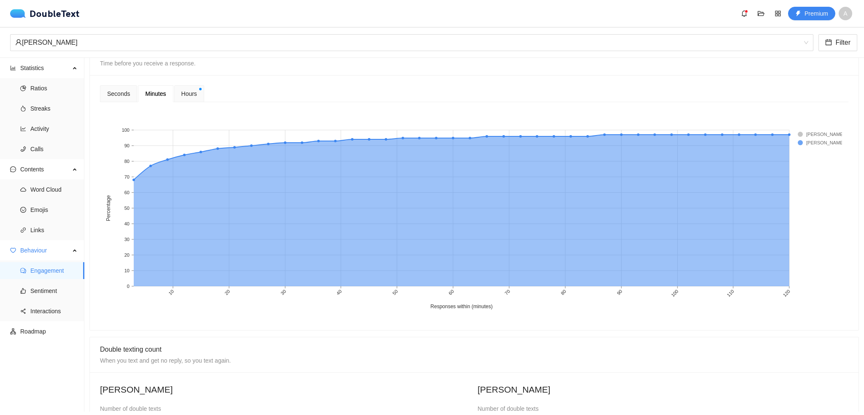
click at [192, 93] on span "Hours" at bounding box center [189, 93] width 16 height 9
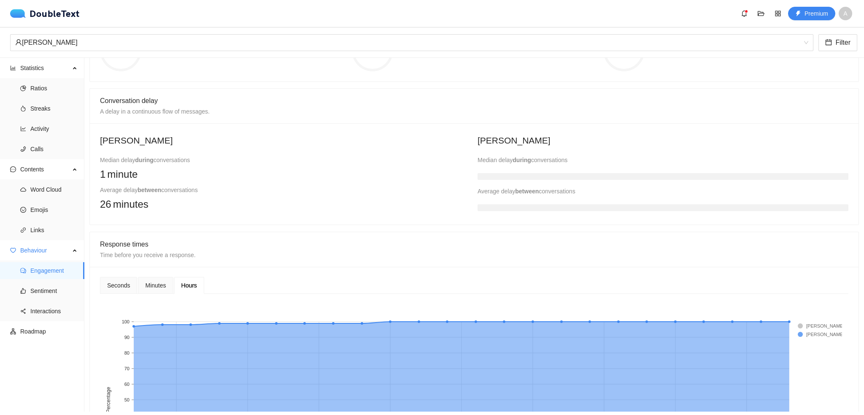
scroll to position [209, 0]
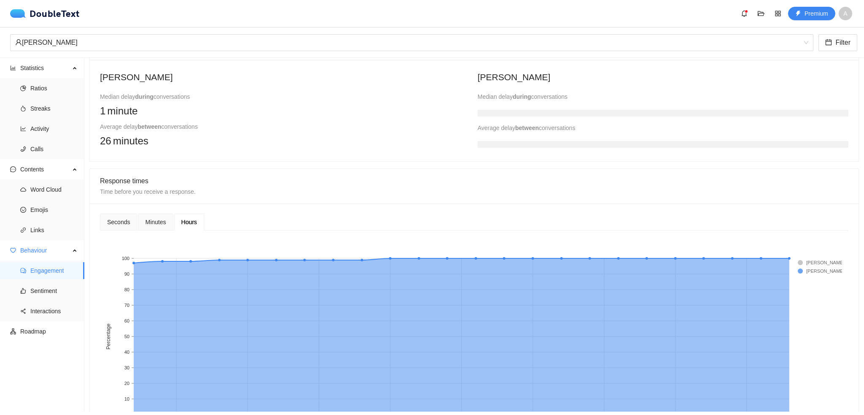
click at [151, 219] on span "Minutes" at bounding box center [155, 222] width 21 height 6
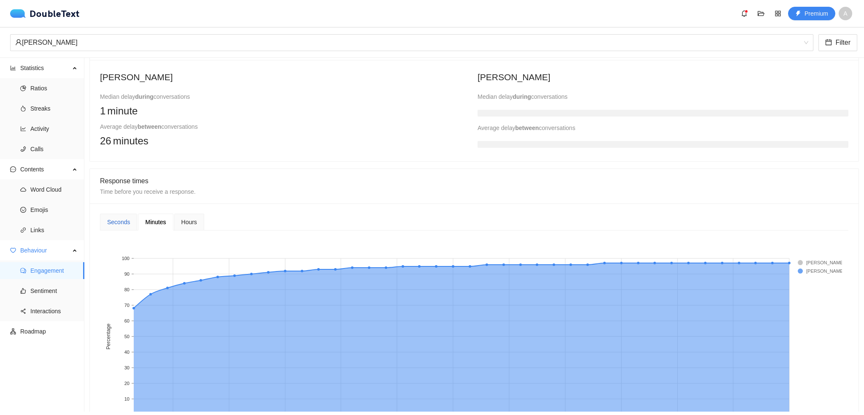
click at [115, 225] on div "Seconds" at bounding box center [118, 221] width 23 height 9
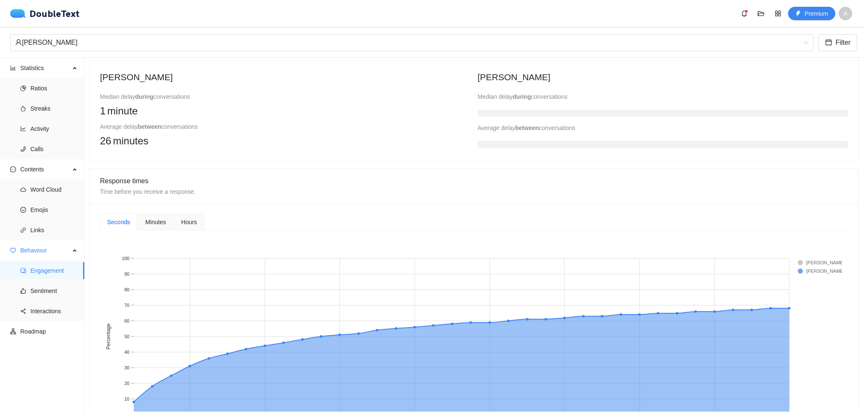
click at [183, 219] on span "Hours" at bounding box center [189, 222] width 16 height 6
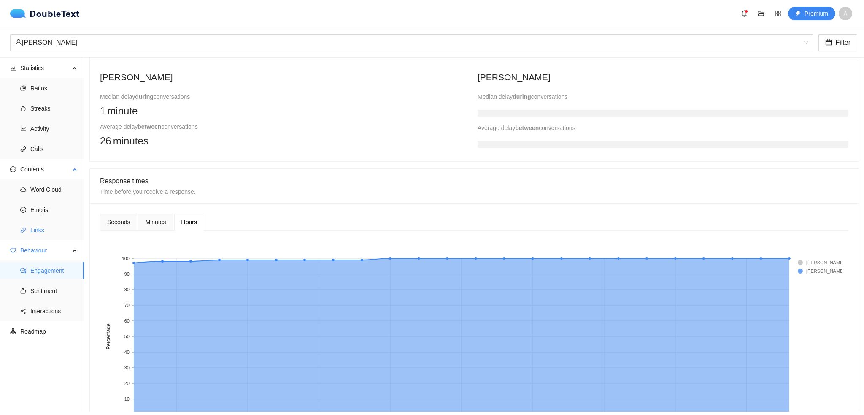
click at [62, 234] on span "Links" at bounding box center [53, 229] width 47 height 17
click at [64, 212] on span "Emojis" at bounding box center [53, 209] width 47 height 17
click at [64, 194] on span "Word Cloud" at bounding box center [53, 189] width 47 height 17
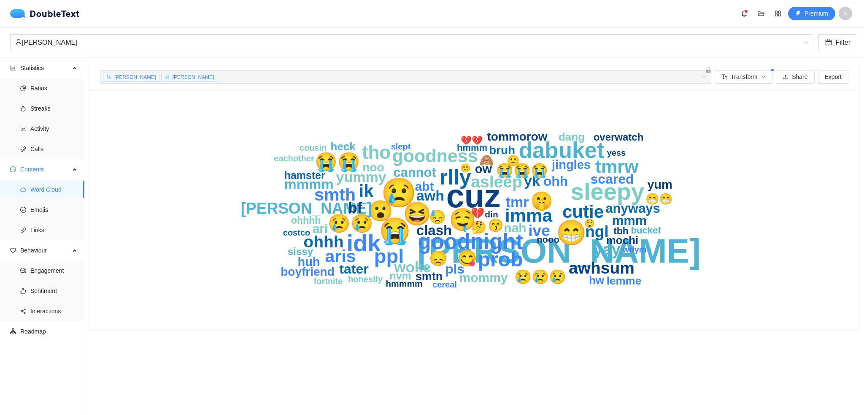
click at [773, 84] on div "[PERSON_NAME] [PERSON_NAME] + 0 ... Transform Share Export" at bounding box center [474, 76] width 748 height 27
click at [754, 78] on button "Transform" at bounding box center [743, 76] width 58 height 13
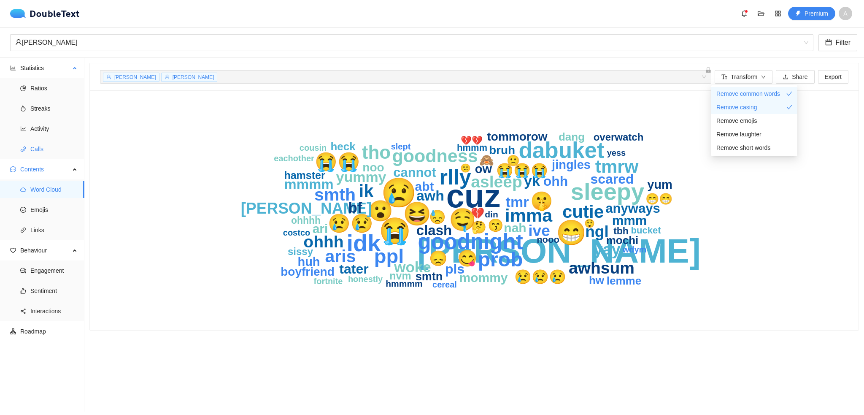
click at [40, 149] on span "Calls" at bounding box center [53, 148] width 47 height 17
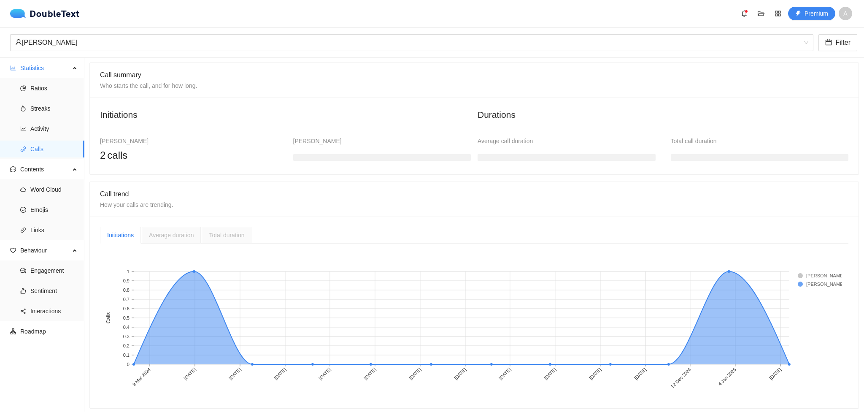
scroll to position [54, 0]
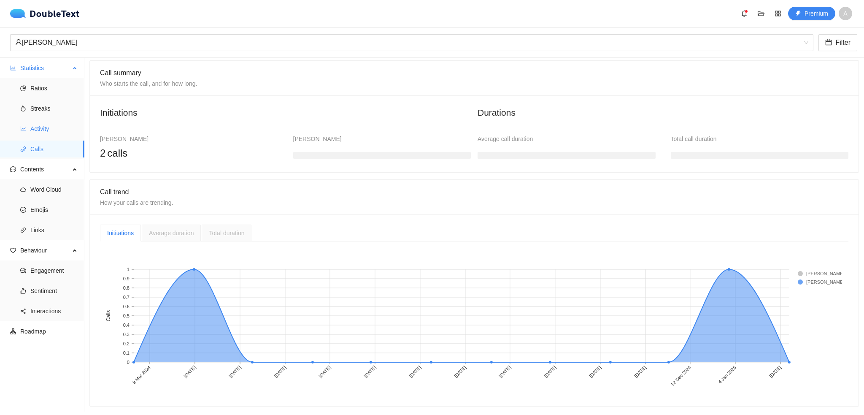
click at [30, 133] on li "Activity" at bounding box center [42, 128] width 84 height 17
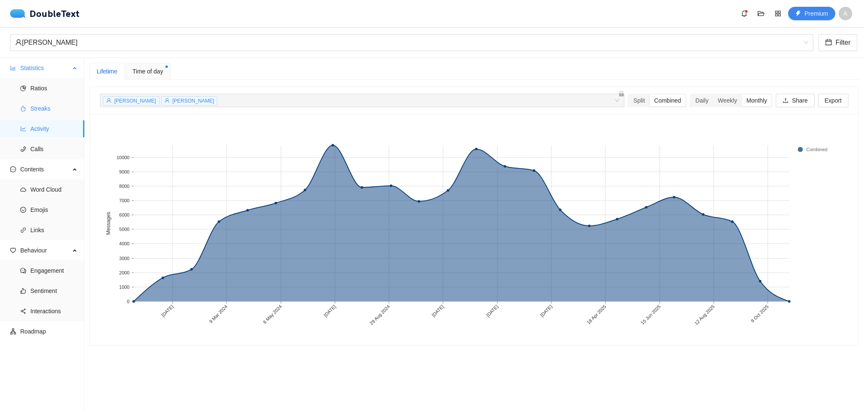
click at [44, 109] on span "Streaks" at bounding box center [53, 108] width 47 height 17
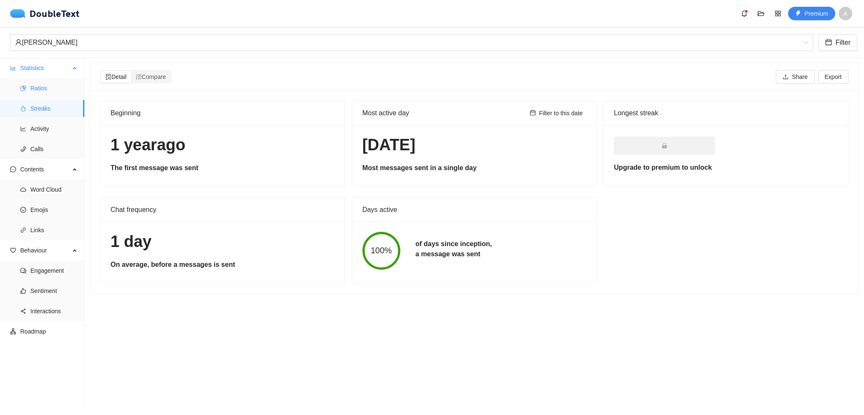
click at [46, 86] on span "Ratios" at bounding box center [53, 88] width 47 height 17
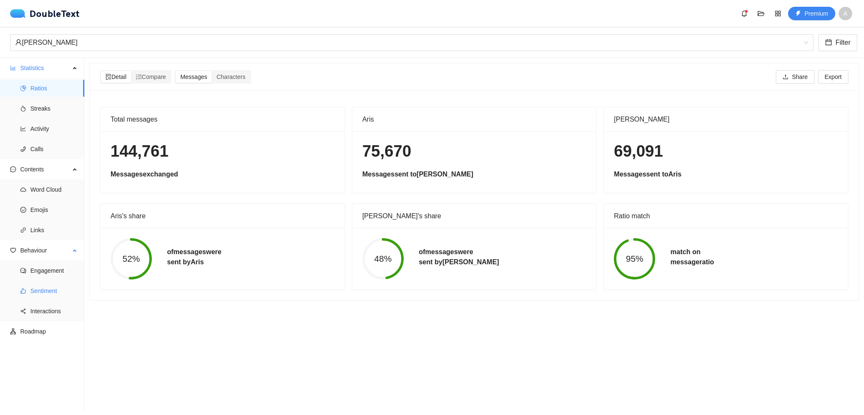
click at [38, 297] on span "Sentiment" at bounding box center [53, 290] width 47 height 17
click at [39, 292] on span "Sentiment" at bounding box center [53, 290] width 47 height 17
click at [42, 288] on span "Sentiment" at bounding box center [53, 290] width 47 height 17
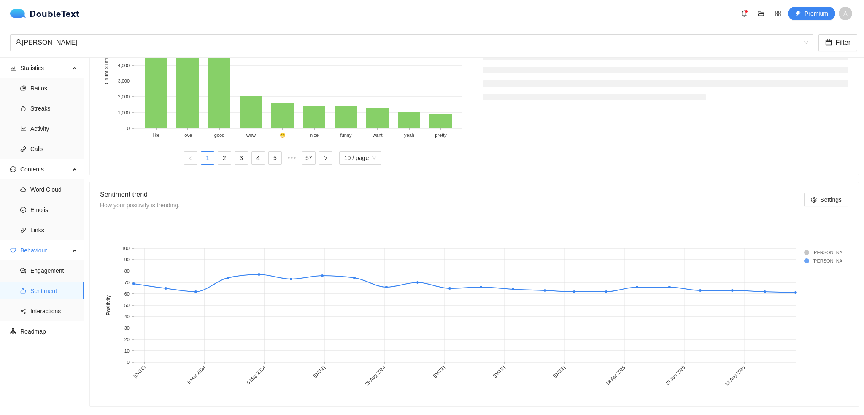
scroll to position [347, 0]
